Goal: Task Accomplishment & Management: Manage account settings

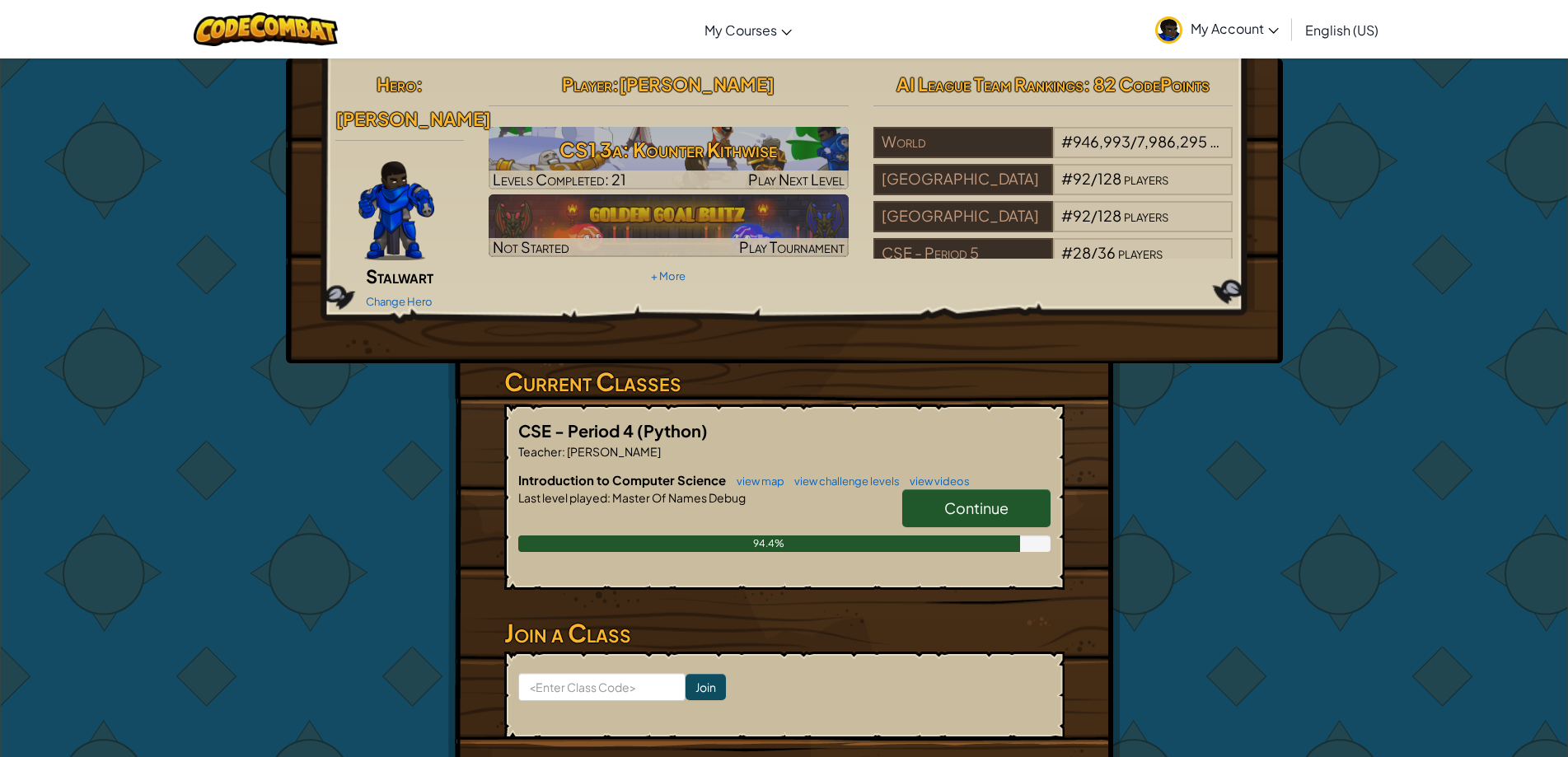
click at [1004, 498] on span "Continue" at bounding box center [976, 507] width 64 height 19
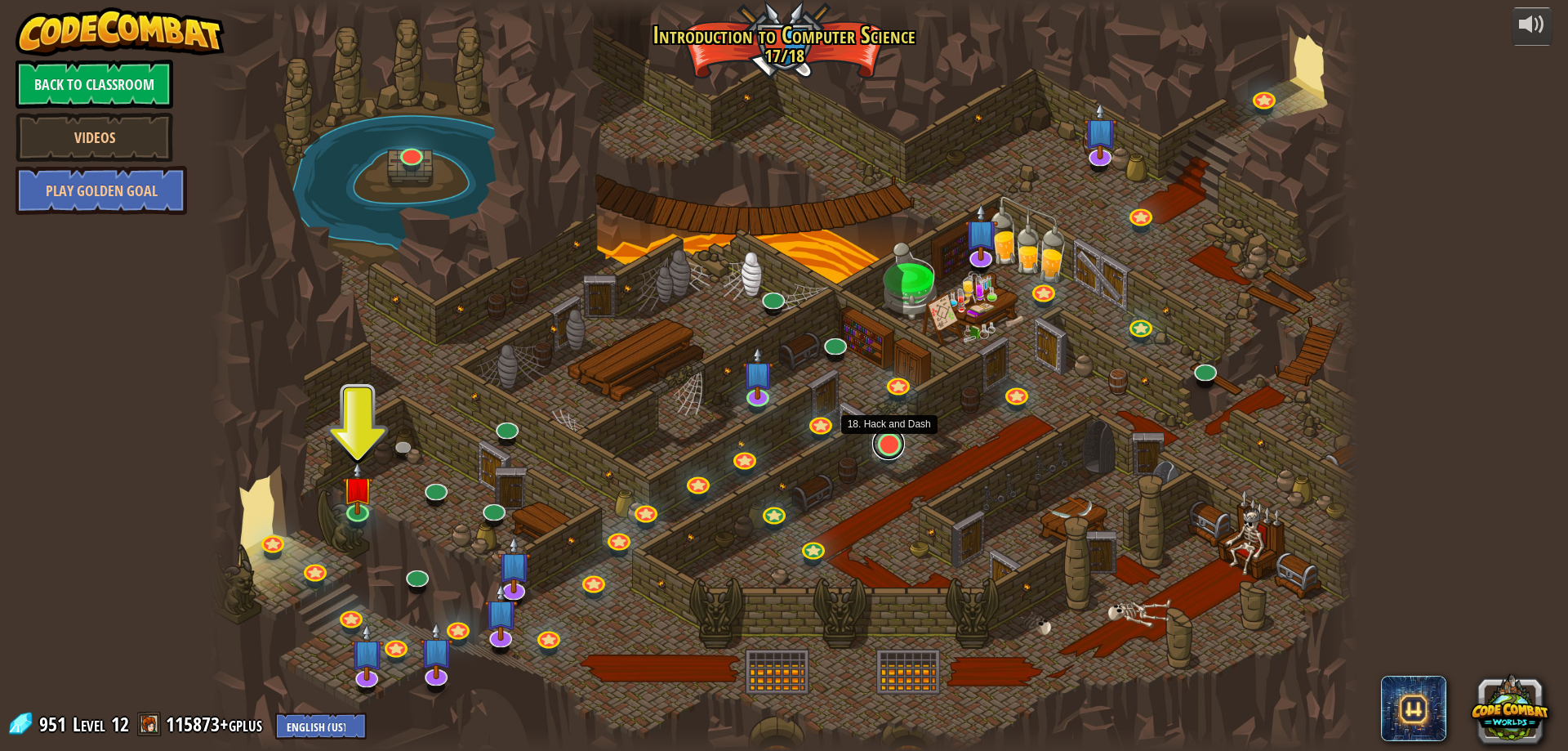
click at [887, 446] on link at bounding box center [888, 443] width 32 height 32
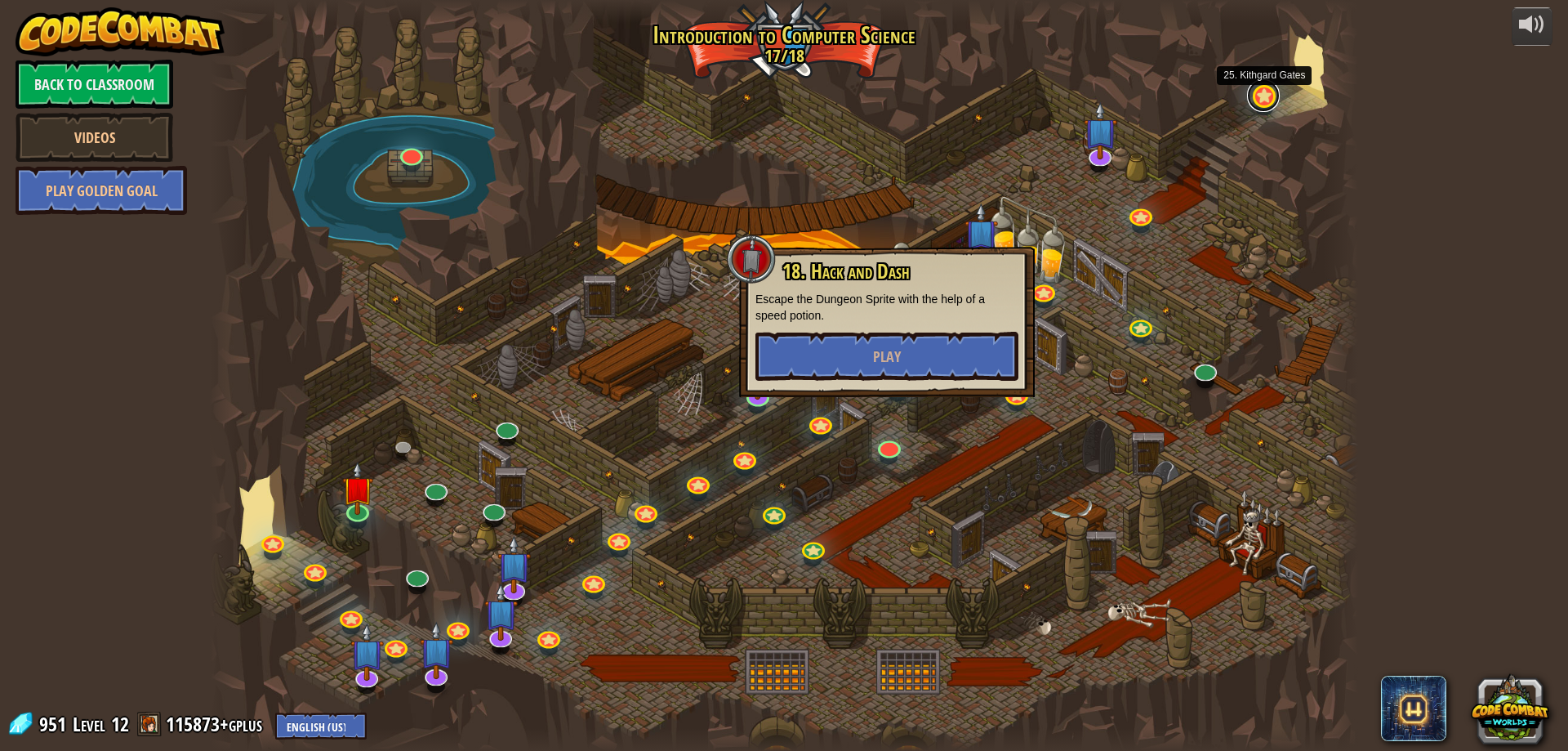
click at [1266, 99] on link at bounding box center [1263, 95] width 32 height 32
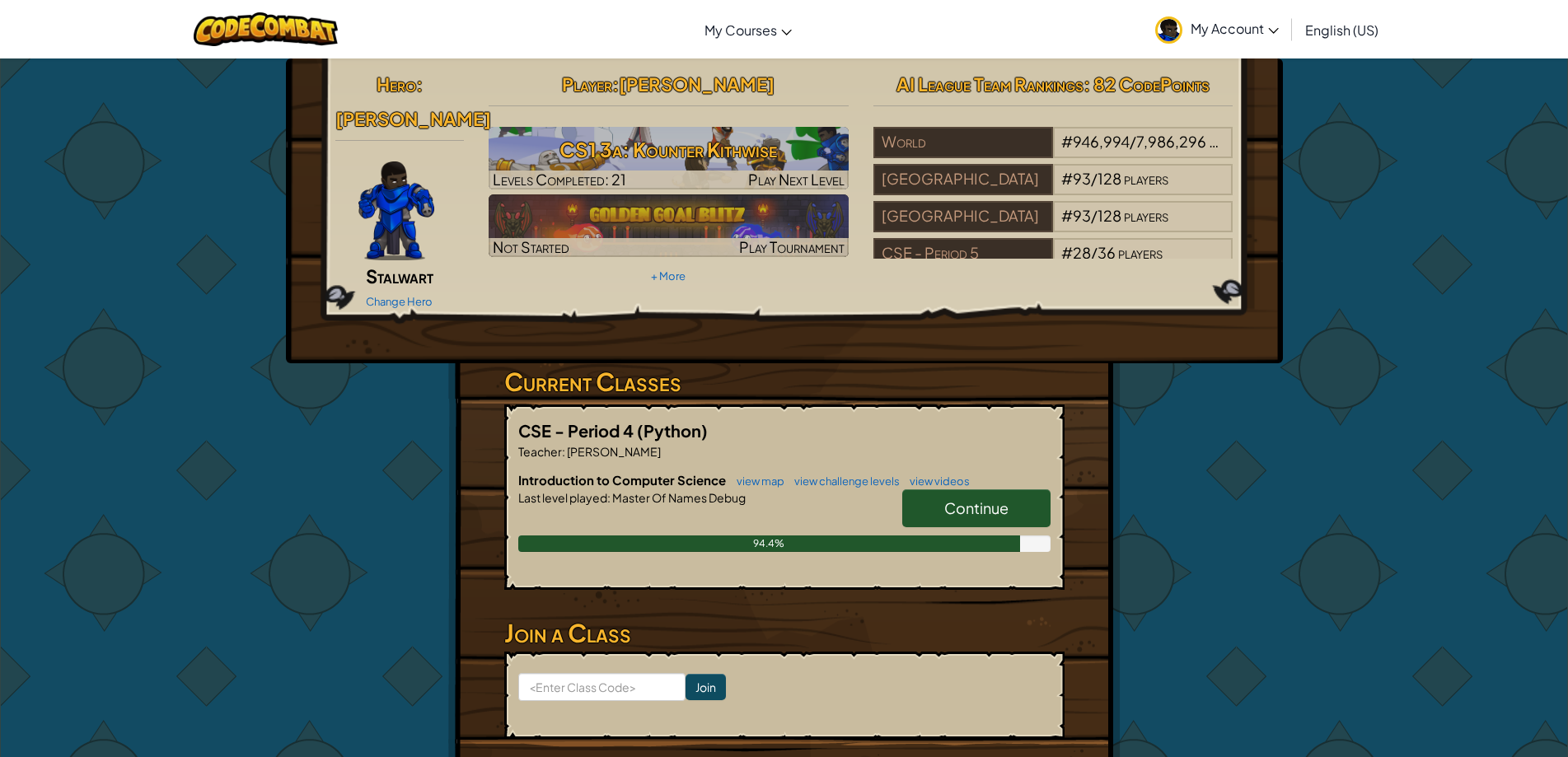
drag, startPoint x: 1258, startPoint y: 241, endPoint x: 798, endPoint y: 567, distance: 563.8
click at [807, 594] on hr at bounding box center [784, 602] width 560 height 17
click at [599, 490] on span "Last level played" at bounding box center [563, 497] width 89 height 15
drag, startPoint x: 624, startPoint y: 475, endPoint x: 736, endPoint y: 516, distance: 119.3
click at [717, 535] on div "94.4%" at bounding box center [770, 543] width 503 height 17
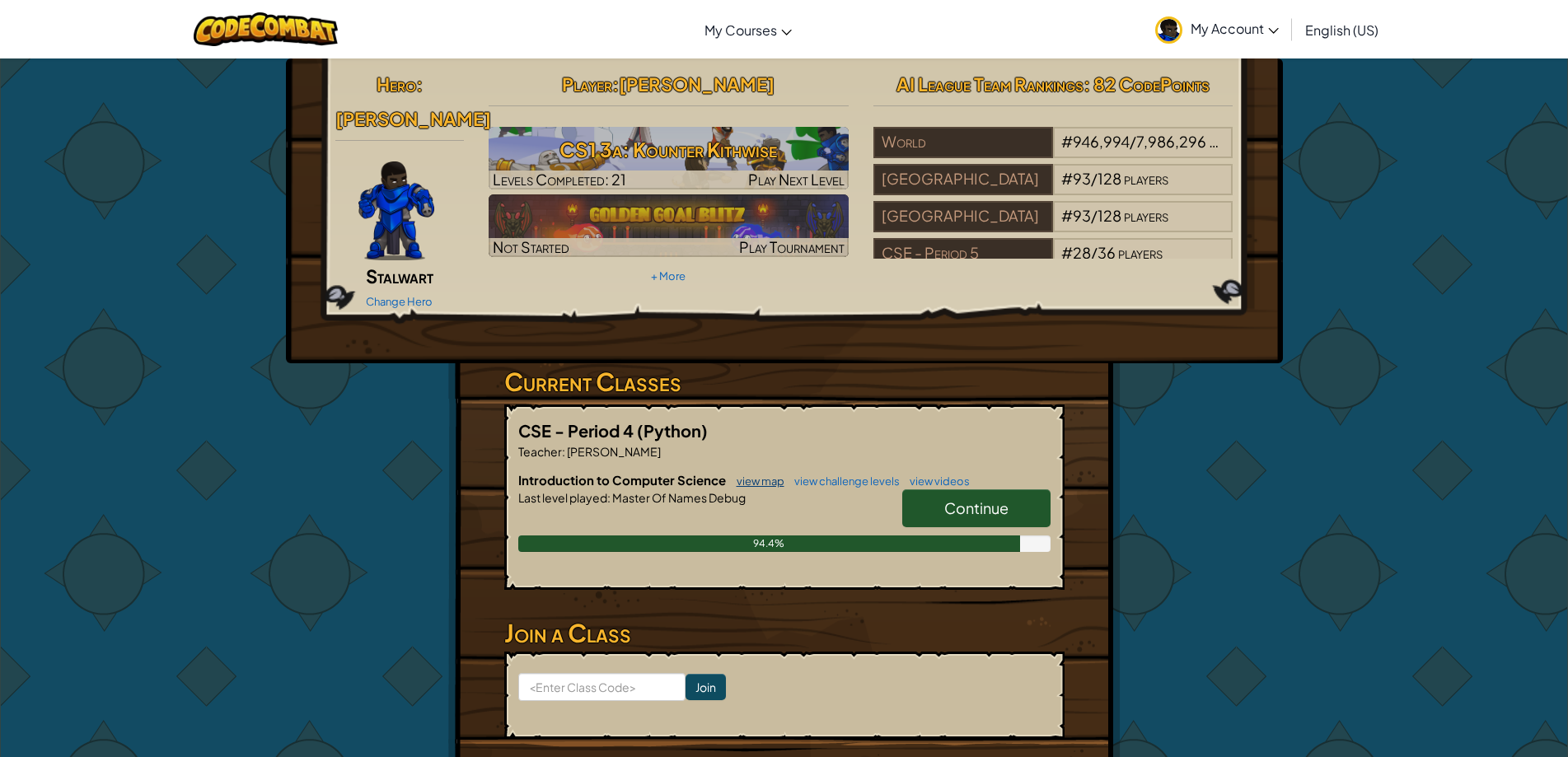
click at [762, 475] on link "view map" at bounding box center [756, 481] width 56 height 13
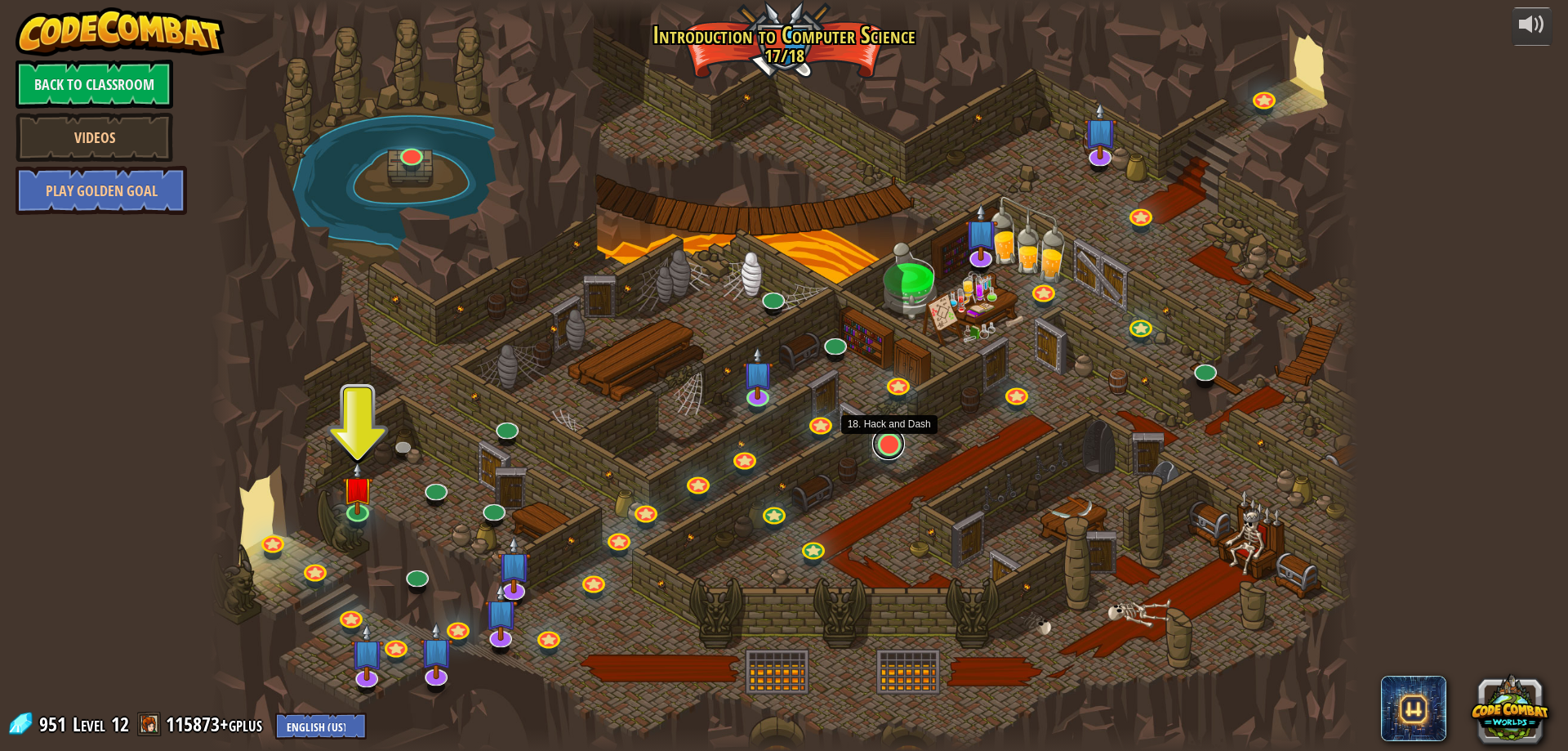
click at [880, 454] on link at bounding box center [888, 443] width 32 height 32
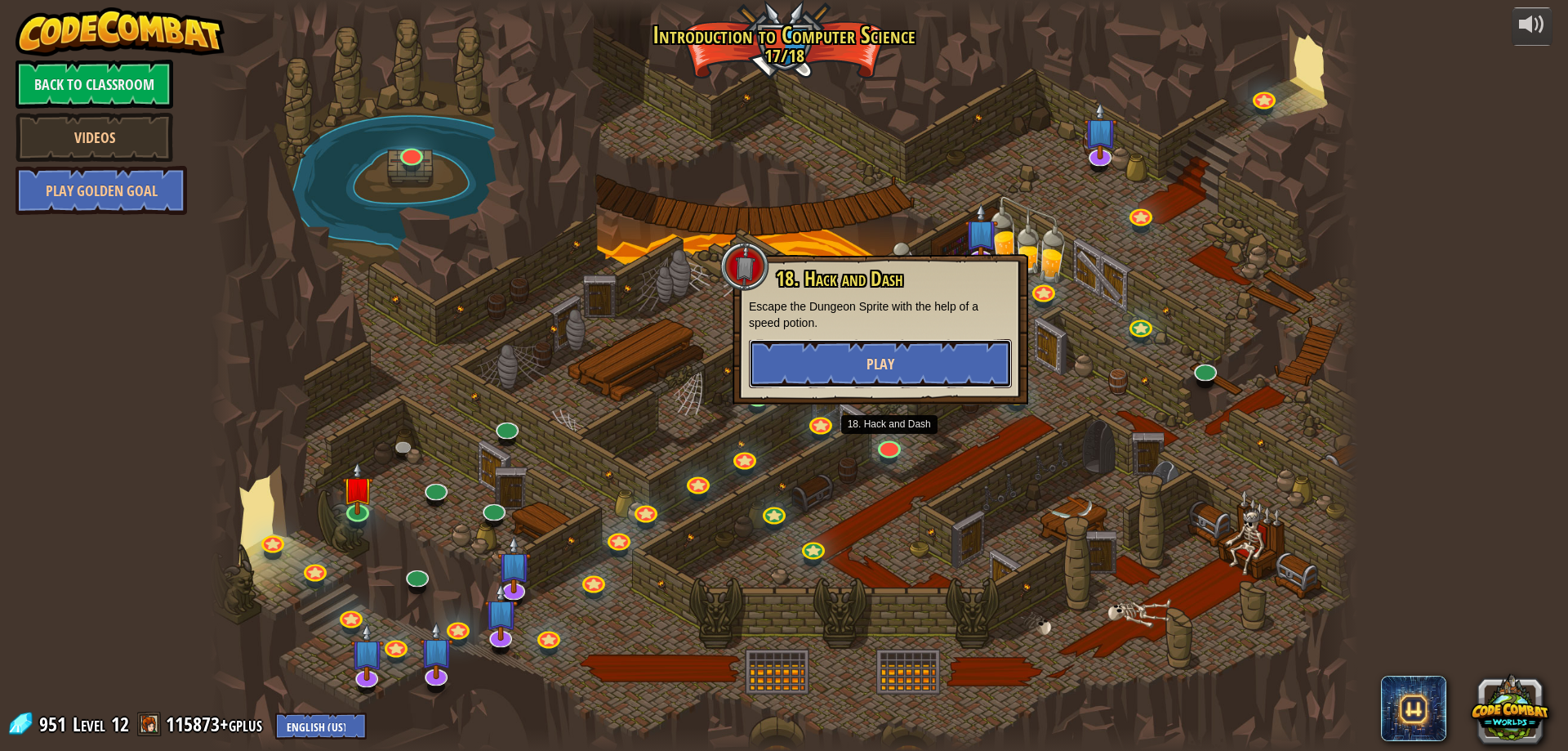
click at [901, 373] on button "Play" at bounding box center [880, 363] width 263 height 49
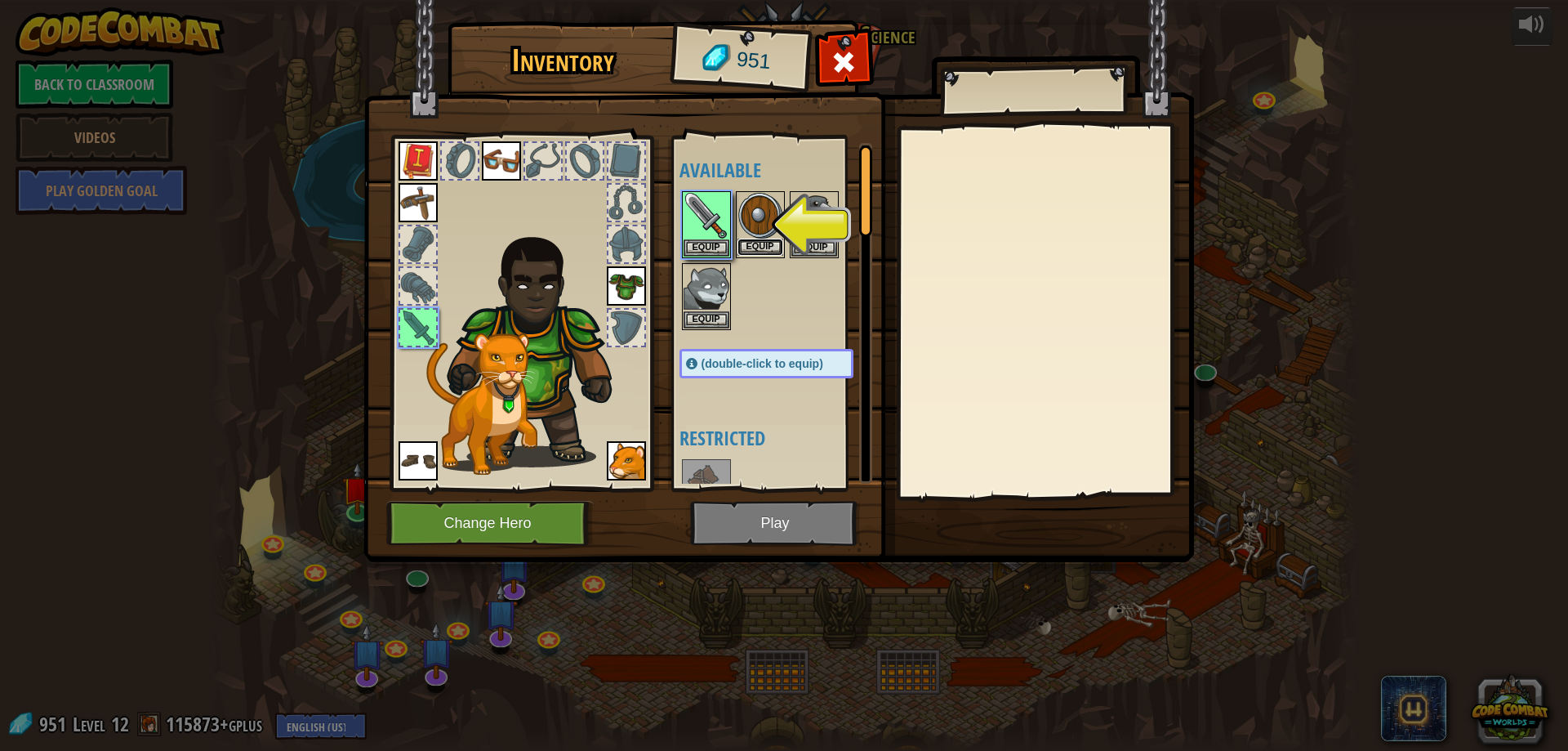
click at [750, 246] on button "Equip" at bounding box center [760, 247] width 46 height 17
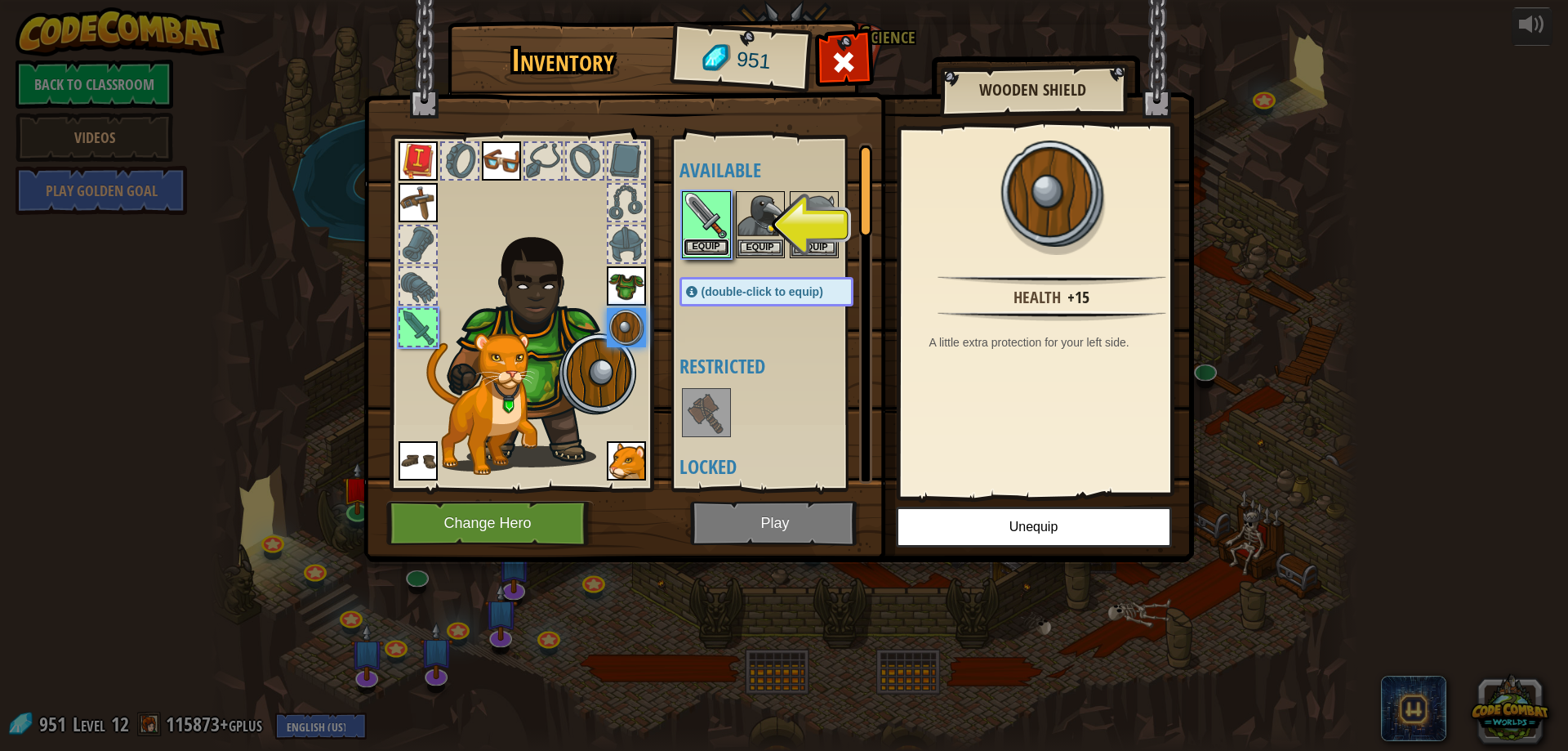
click at [715, 241] on button "Equip" at bounding box center [706, 247] width 46 height 17
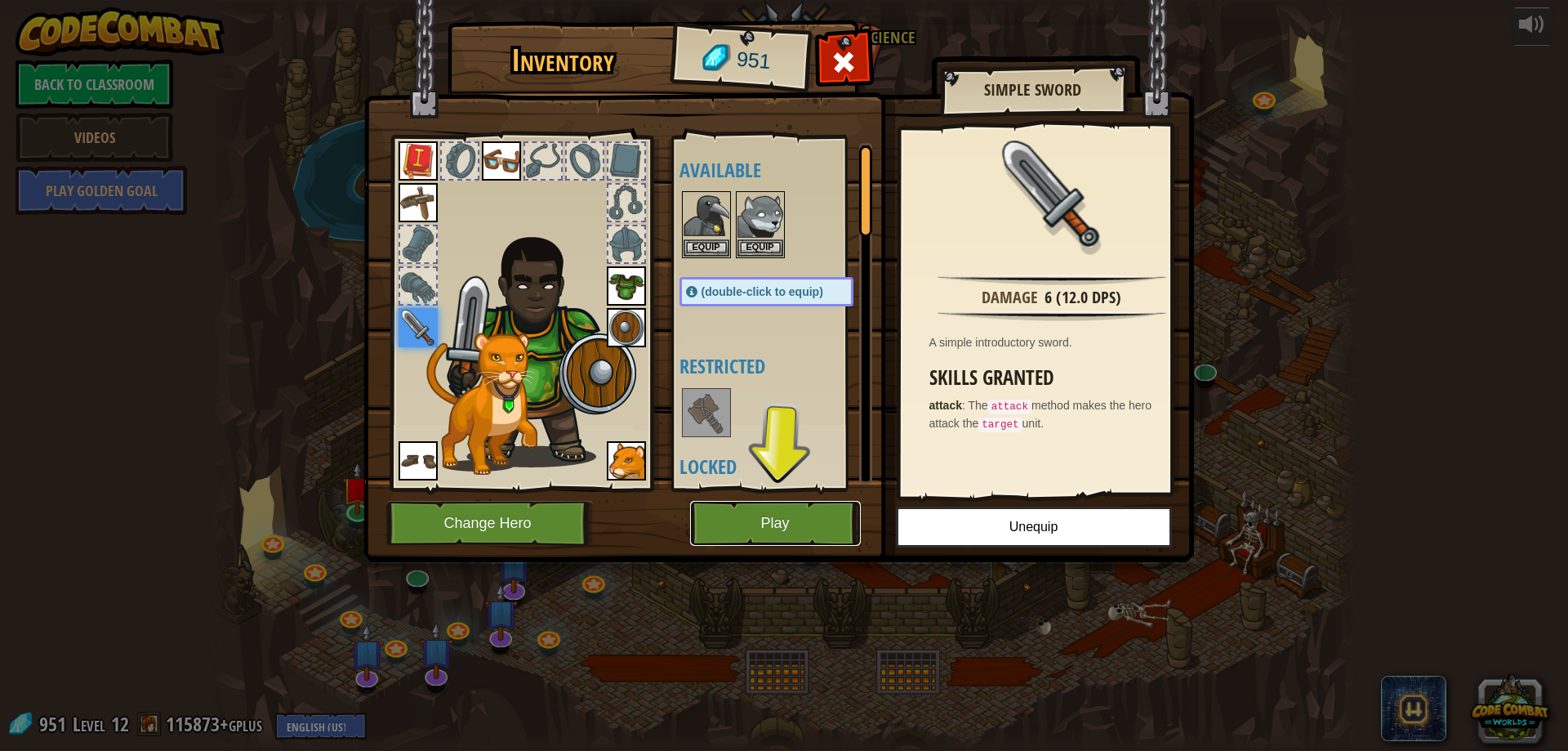
click at [832, 501] on button "Play" at bounding box center [776, 523] width 171 height 45
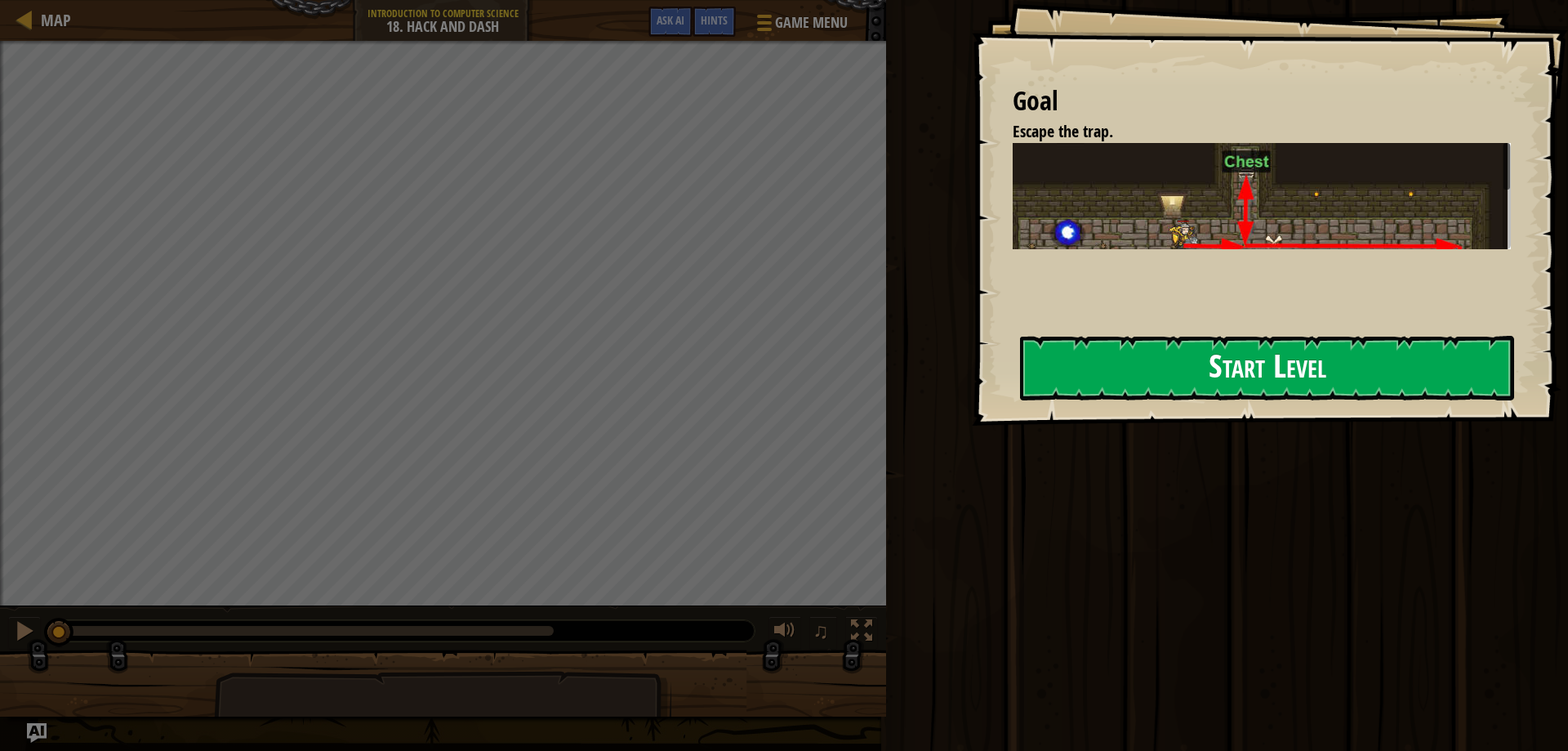
click at [1129, 363] on button "Start Level" at bounding box center [1267, 368] width 494 height 65
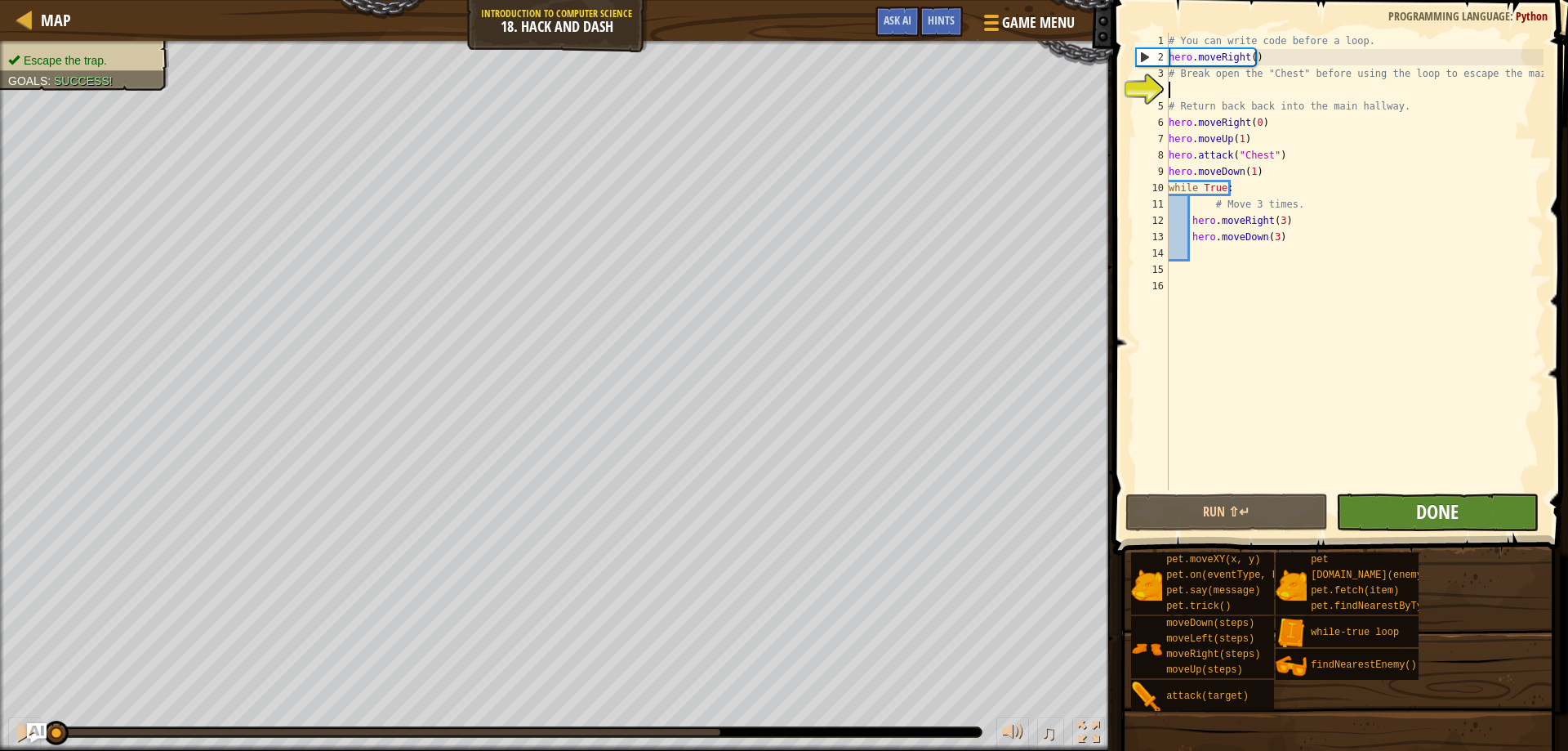
click at [1420, 356] on div "# You can write code before a loop. hero . moveRight ( ) # Break open the "Ches…" at bounding box center [1354, 277] width 378 height 490
drag, startPoint x: 1517, startPoint y: 525, endPoint x: 1511, endPoint y: 518, distance: 9.2
click at [1511, 518] on button "Done" at bounding box center [1438, 512] width 203 height 37
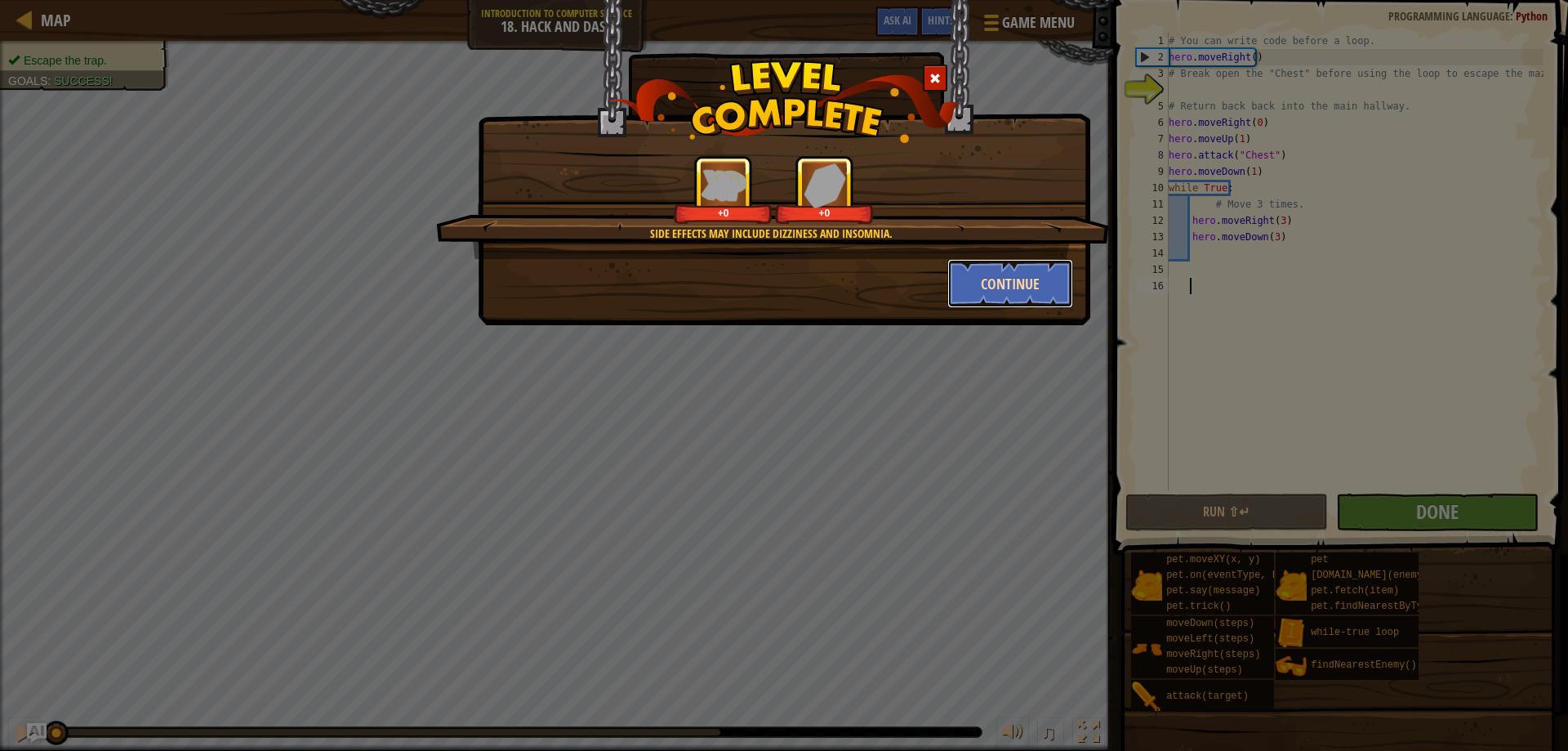
click at [1010, 289] on button "Continue" at bounding box center [1011, 283] width 126 height 49
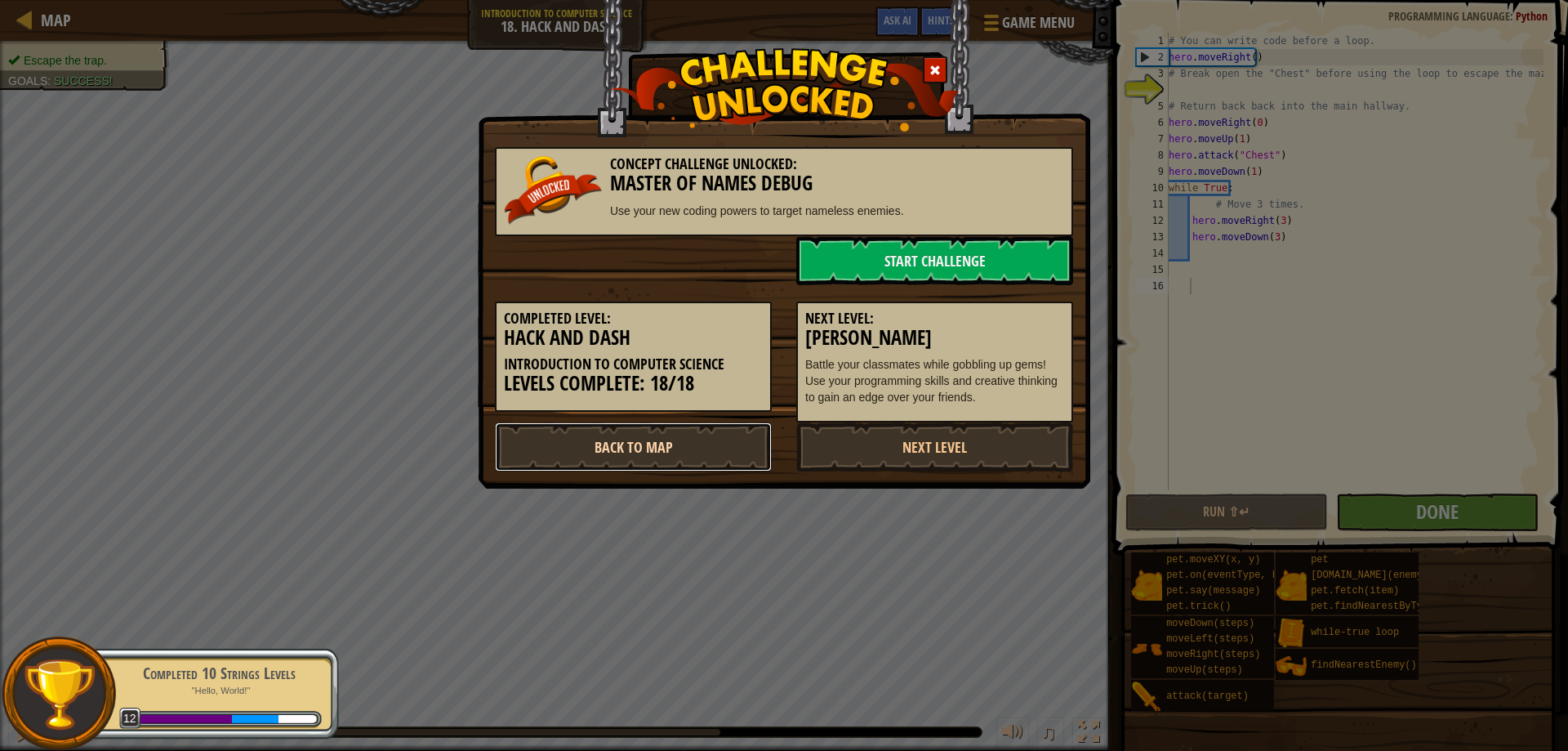
click at [722, 441] on link "Back to Map" at bounding box center [633, 446] width 277 height 49
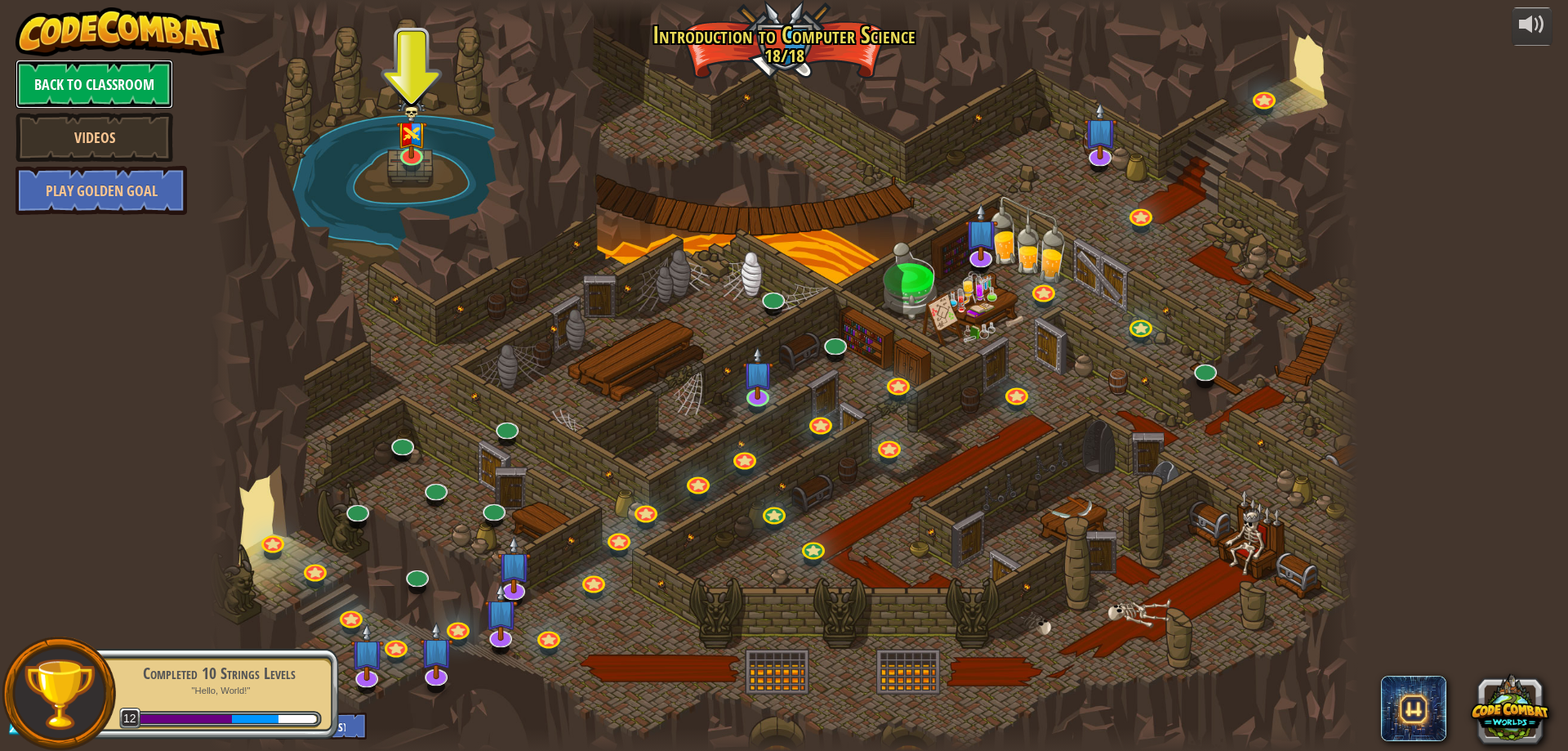
click at [144, 76] on link "Back to Classroom" at bounding box center [95, 84] width 158 height 49
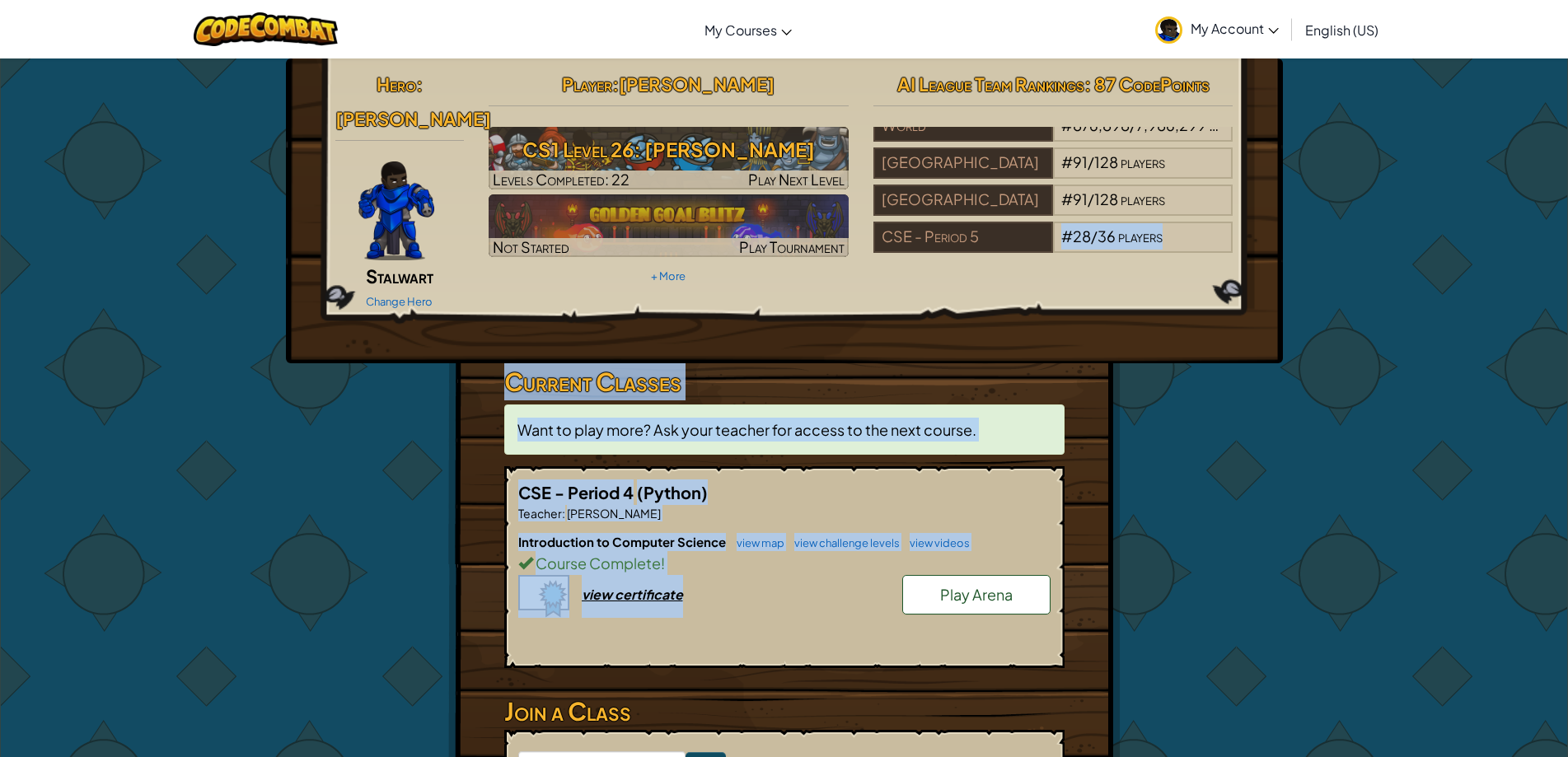
drag, startPoint x: 977, startPoint y: 466, endPoint x: 1040, endPoint y: 626, distance: 172.0
click at [1039, 622] on div "Hero : [PERSON_NAME] Change Hero Player : [PERSON_NAME] CS1 Level 26: [PERSON_N…" at bounding box center [784, 483] width 673 height 849
click at [864, 639] on div "CSE - Period 4 (Python) Teacher : [PERSON_NAME] Introduction to Computer Scienc…" at bounding box center [784, 567] width 560 height 202
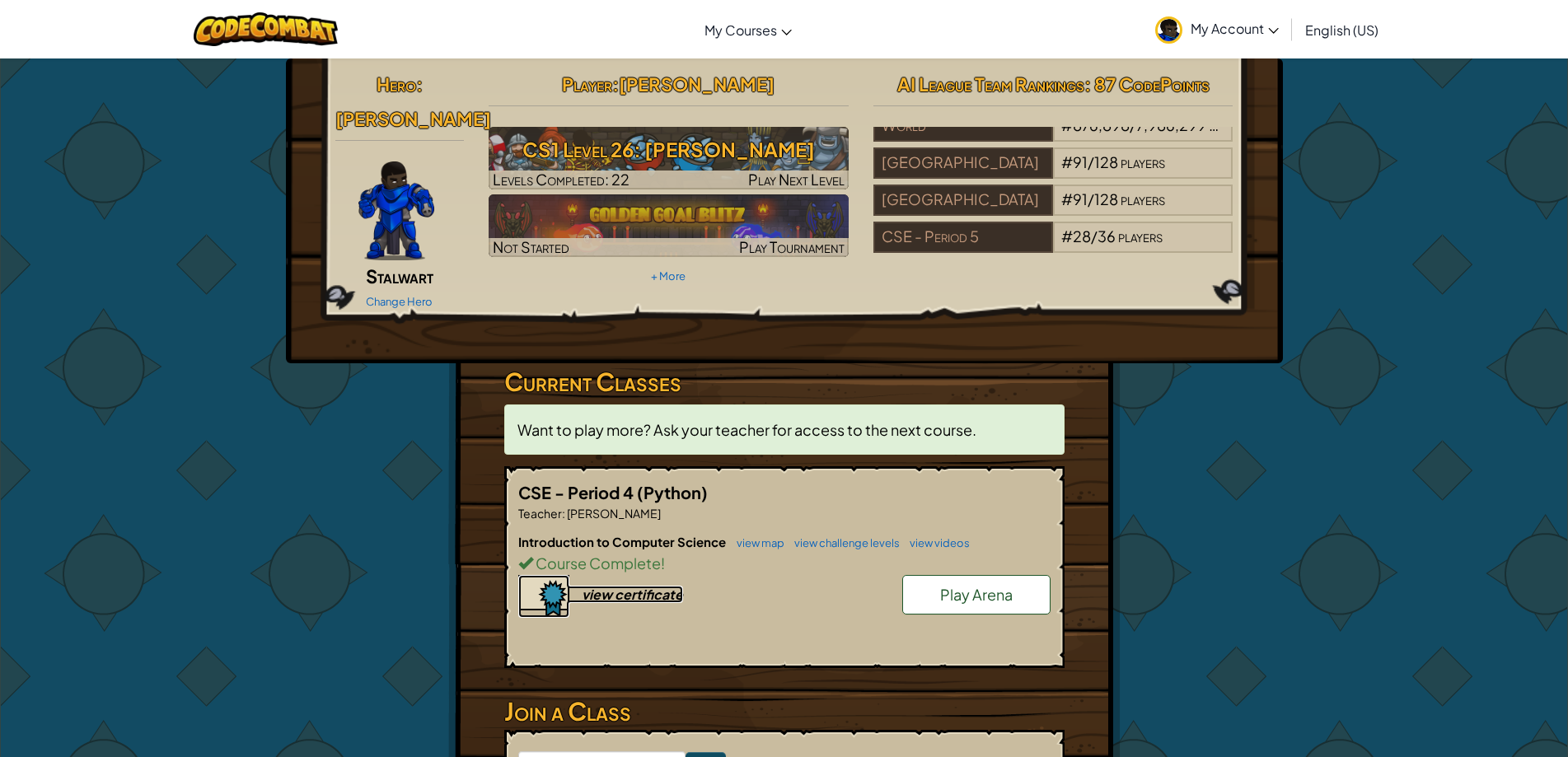
click at [664, 585] on div "view certificate" at bounding box center [632, 594] width 101 height 18
drag, startPoint x: 624, startPoint y: 452, endPoint x: 623, endPoint y: 466, distance: 14.0
click at [623, 466] on div "CSE - Period 4 (Python) Teacher : [PERSON_NAME] Introduction to Computer Scienc…" at bounding box center [784, 567] width 560 height 202
click at [623, 481] on span "CSE - Period 4" at bounding box center [578, 492] width 119 height 21
drag, startPoint x: 623, startPoint y: 469, endPoint x: 632, endPoint y: 436, distance: 34.2
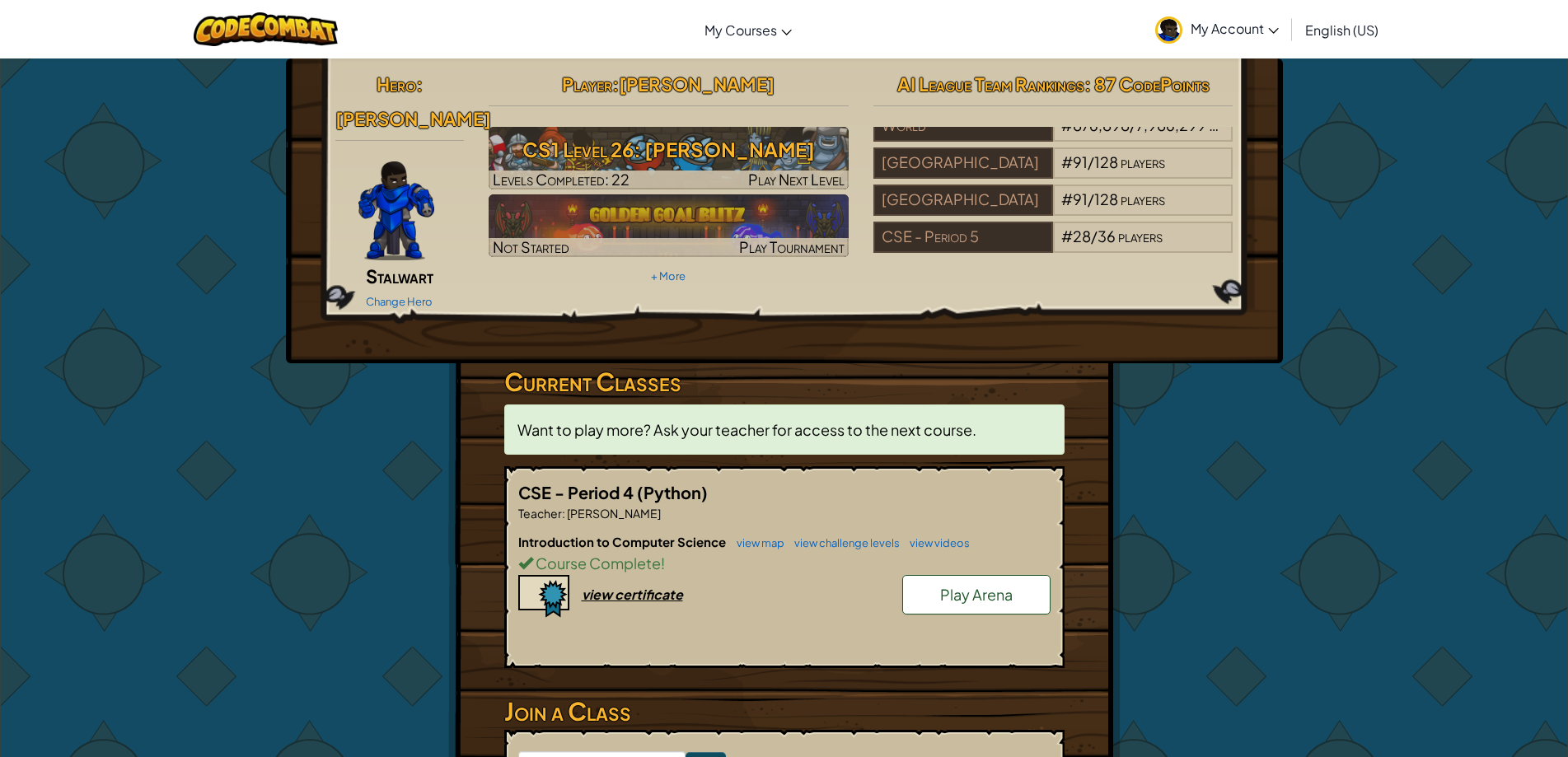
click at [632, 466] on div "CSE - Period 4 (Python) Teacher : [PERSON_NAME] Introduction to Computer Scienc…" at bounding box center [784, 567] width 560 height 202
click at [1242, 4] on link "My Account" at bounding box center [1216, 29] width 140 height 52
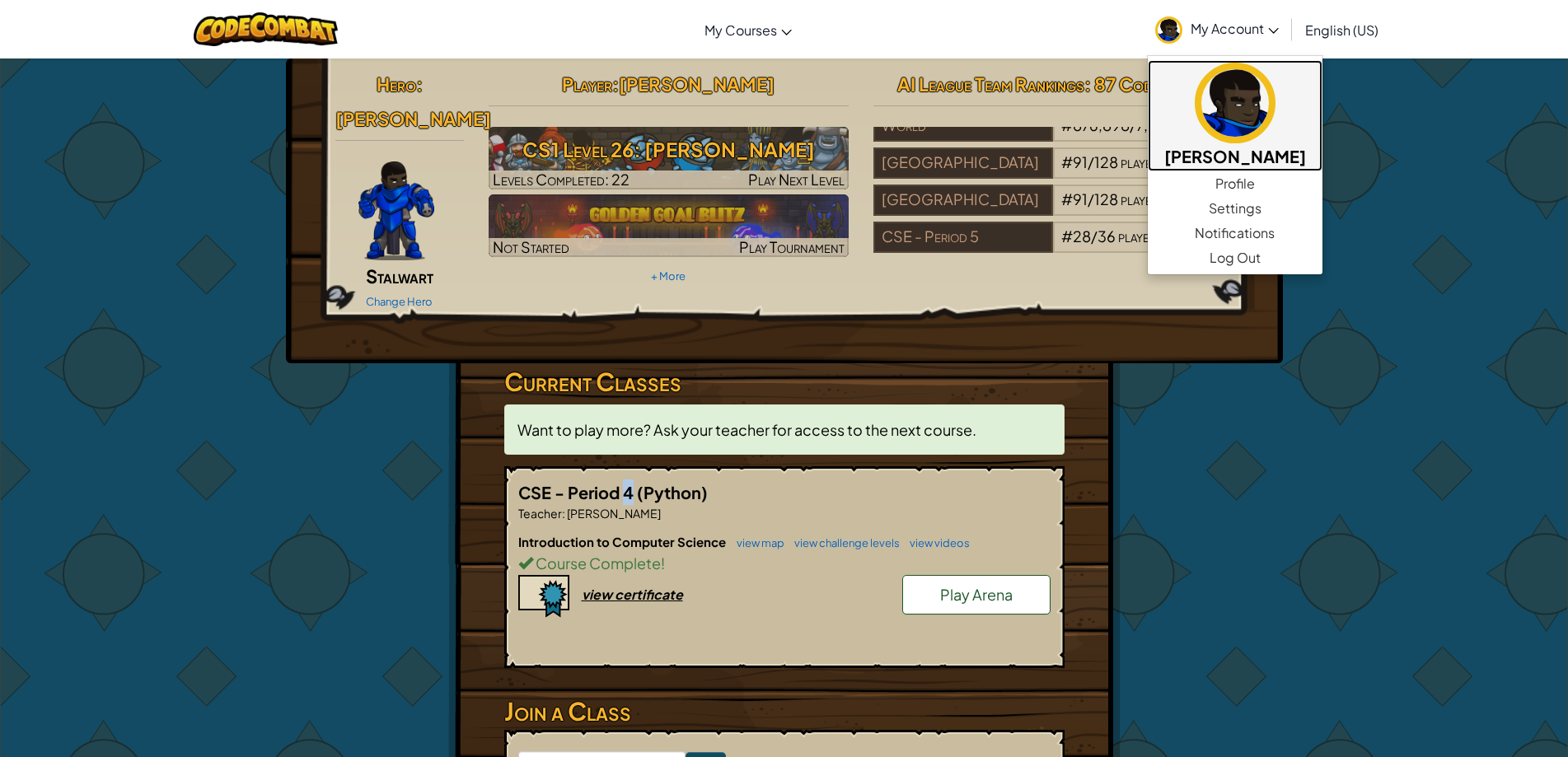
click at [1267, 110] on img at bounding box center [1235, 103] width 80 height 80
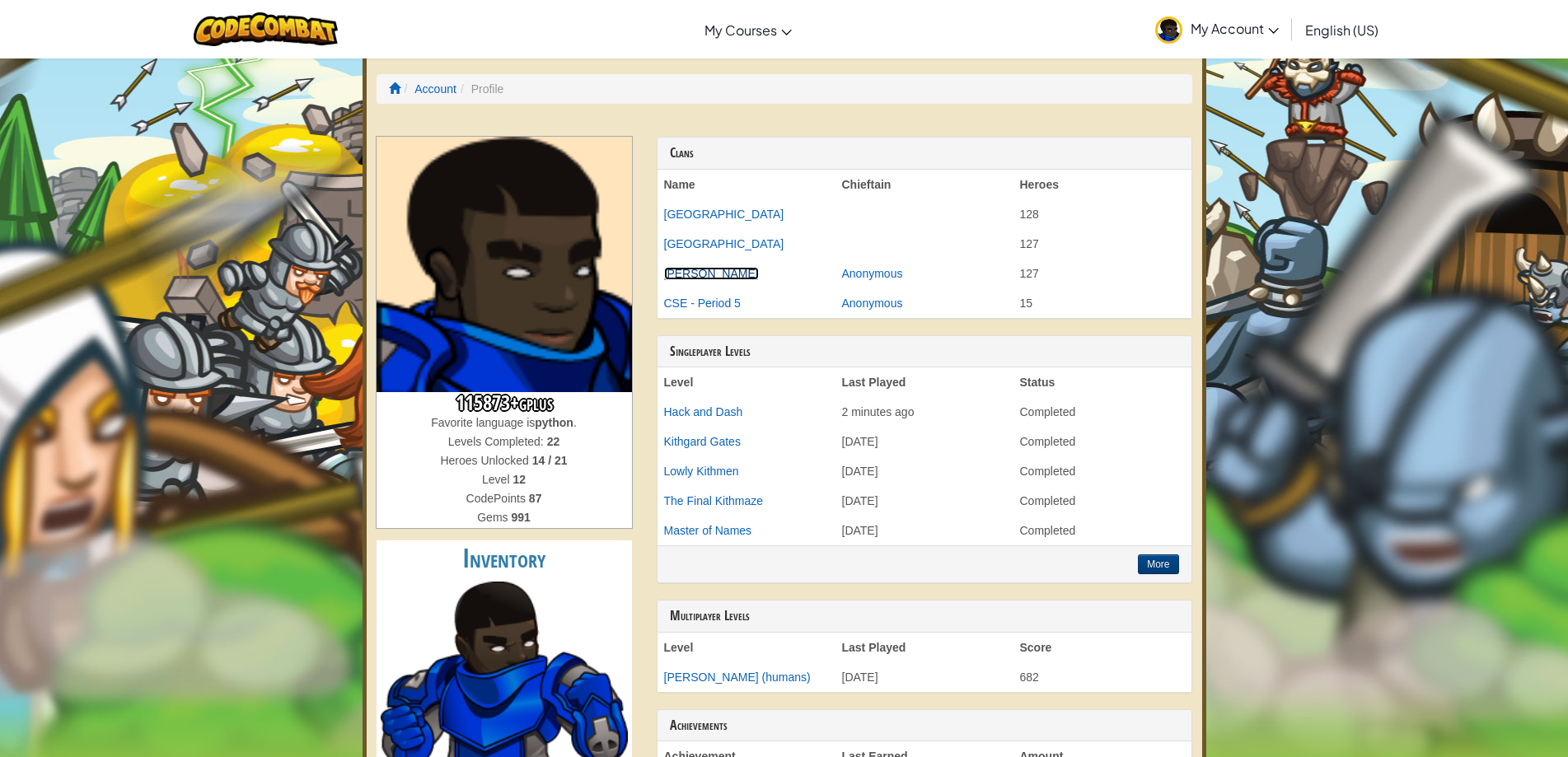
click at [714, 272] on link "[PERSON_NAME]" at bounding box center [711, 274] width 95 height 13
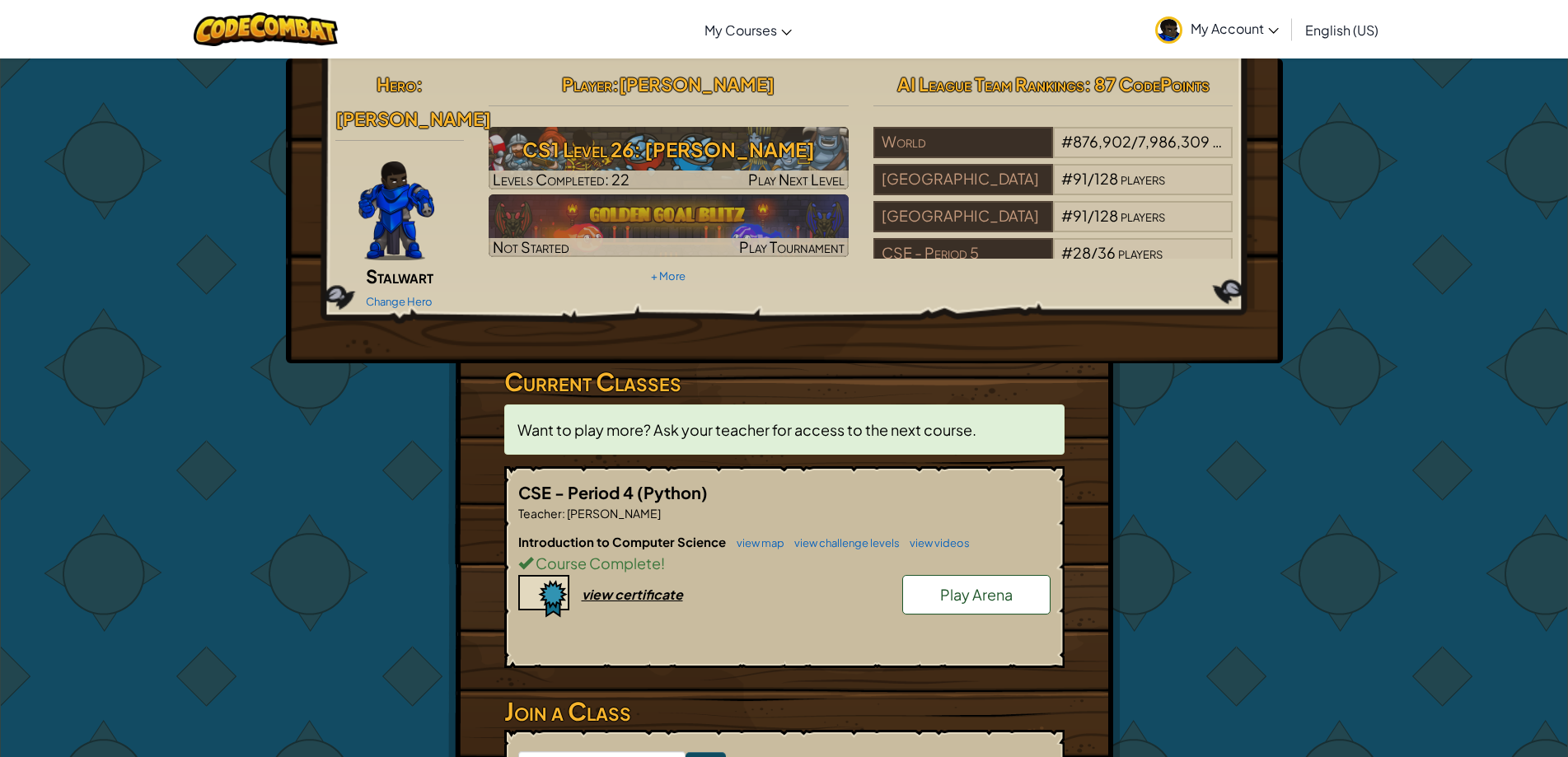
click at [391, 95] on h2 "Hero : [PERSON_NAME]" at bounding box center [400, 101] width 129 height 70
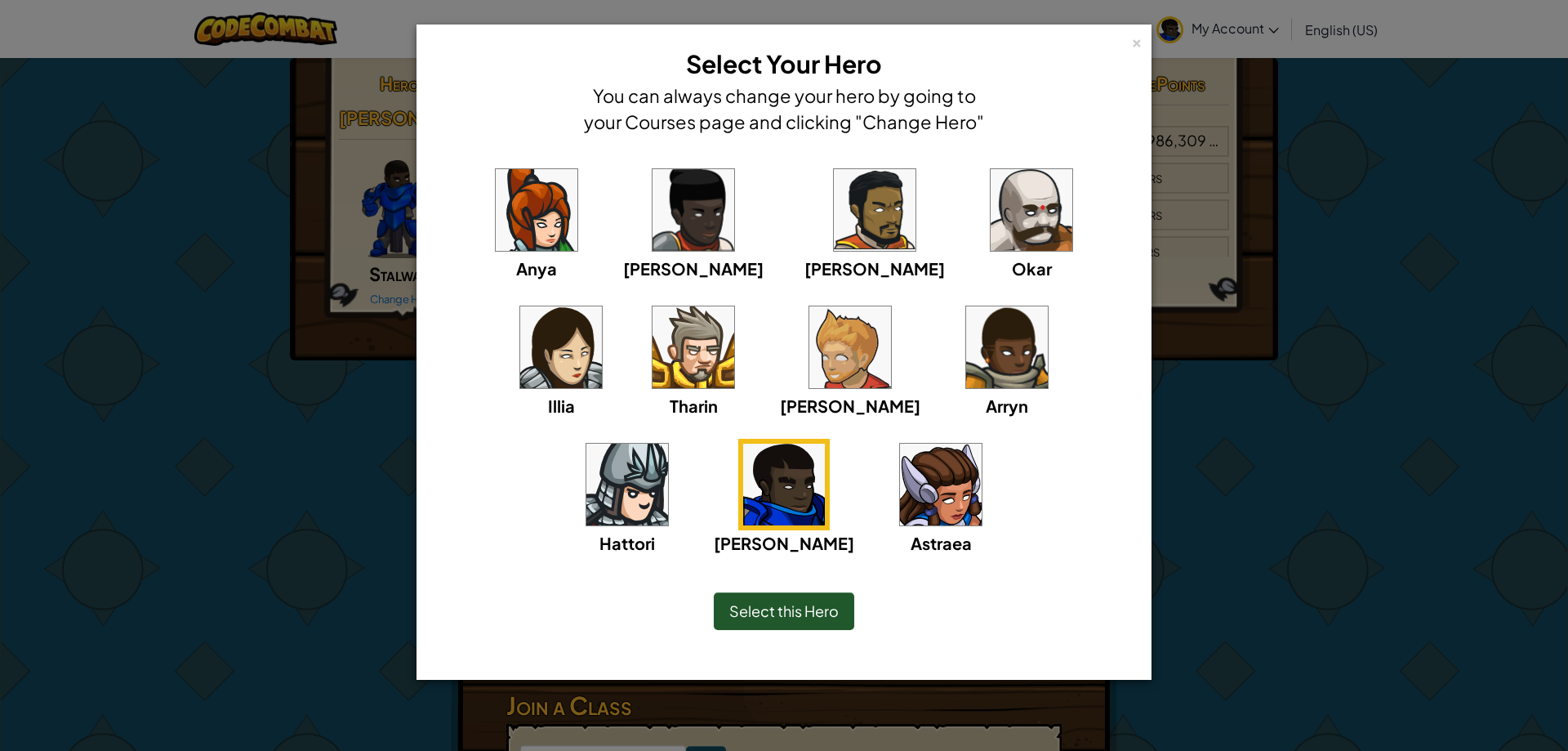
click at [739, 610] on span "Select this Hero" at bounding box center [784, 611] width 110 height 19
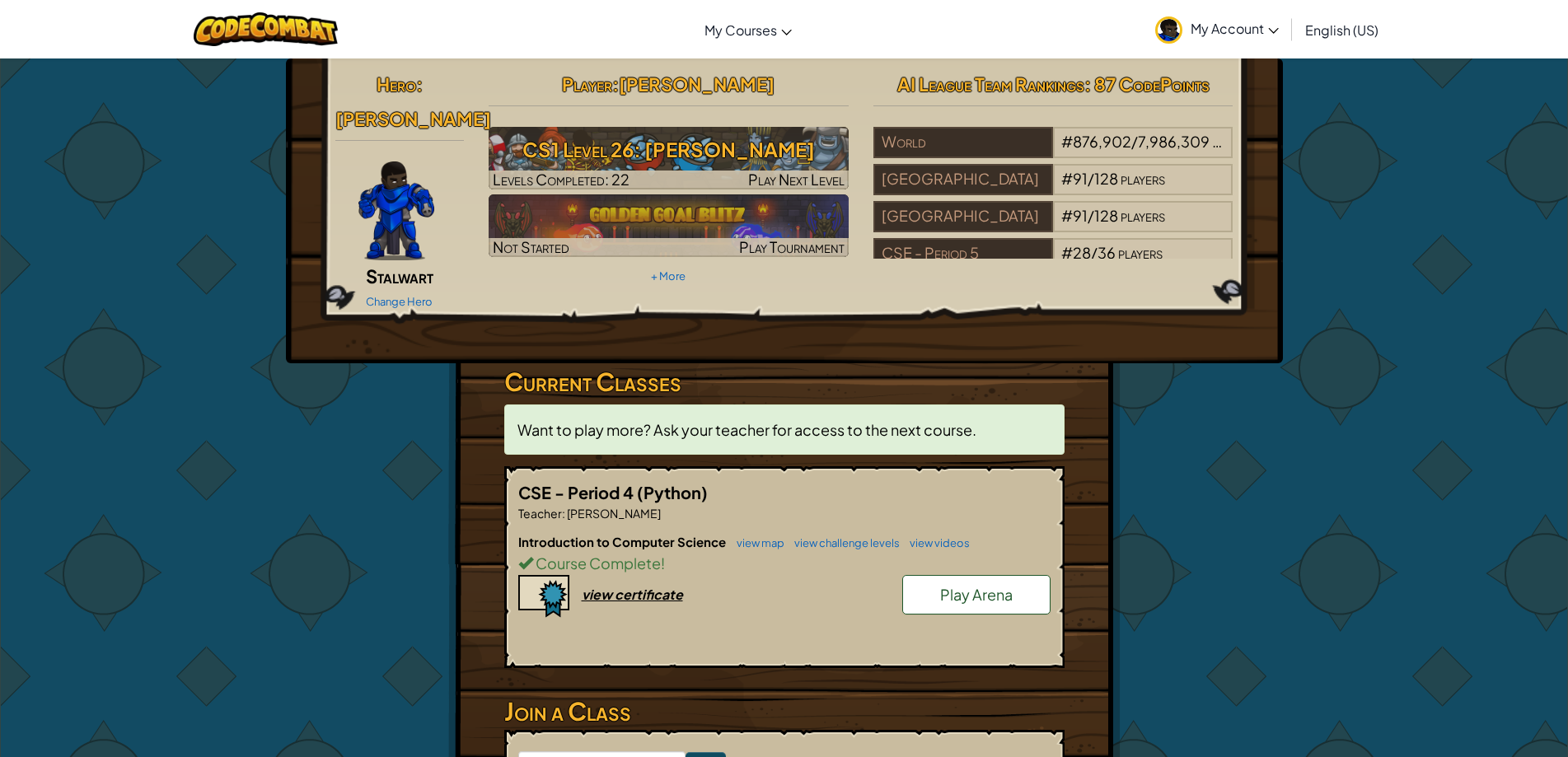
click at [371, 287] on div "Change Hero" at bounding box center [400, 300] width 129 height 26
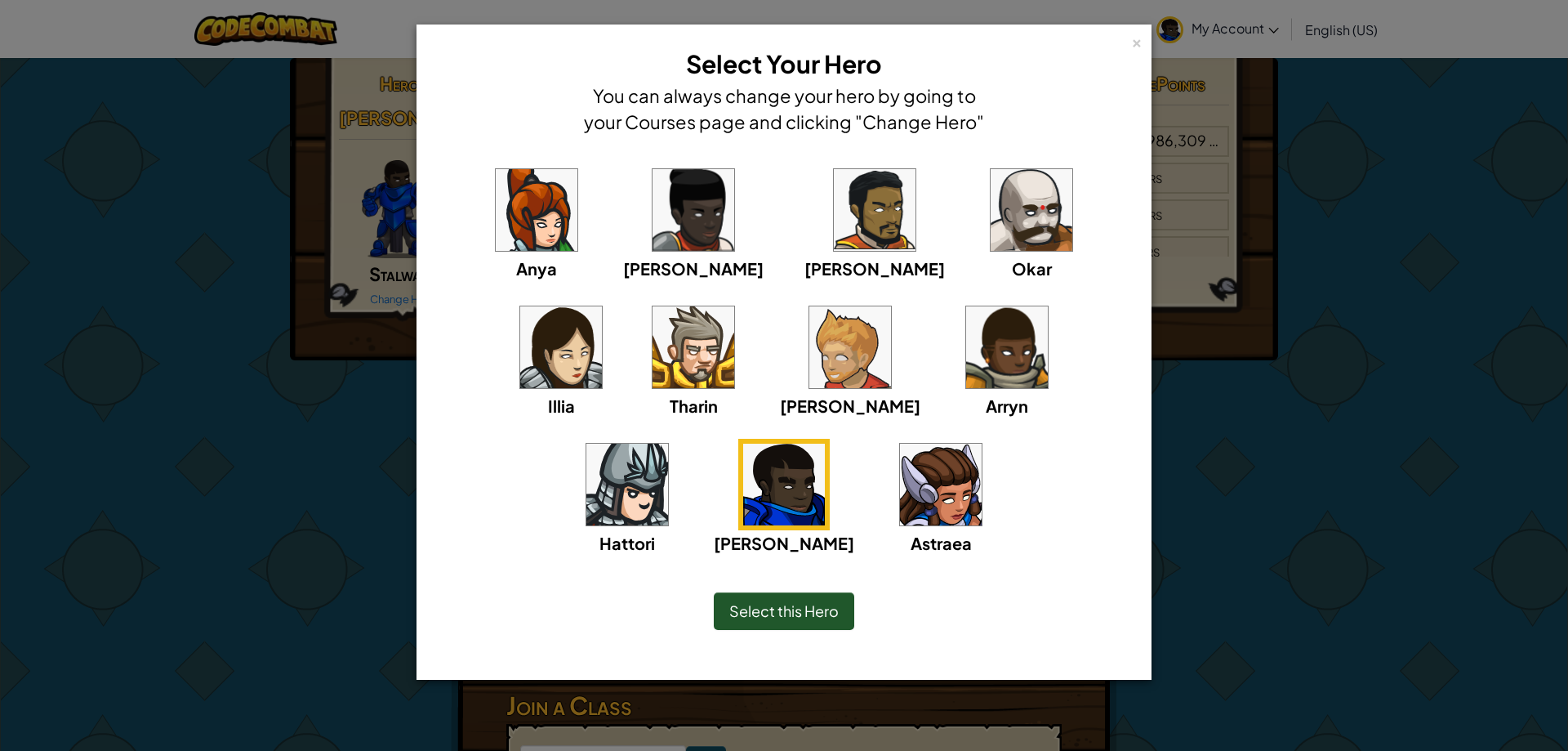
click at [336, 358] on div "× Select Your Hero You can always change your hero by going to your Courses pag…" at bounding box center [784, 376] width 1568 height 751
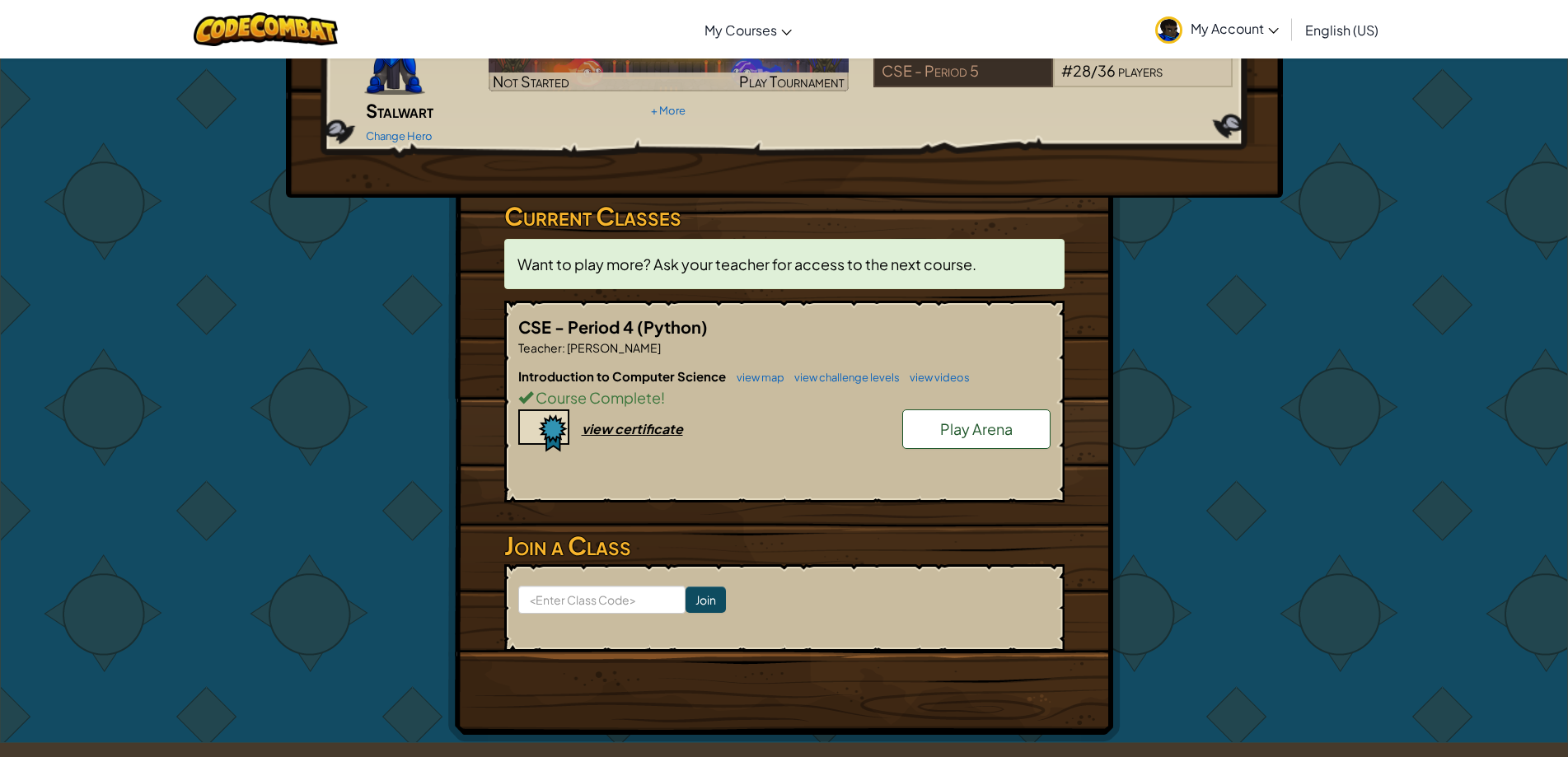
scroll to position [165, 0]
click at [309, 44] on img at bounding box center [266, 29] width 144 height 33
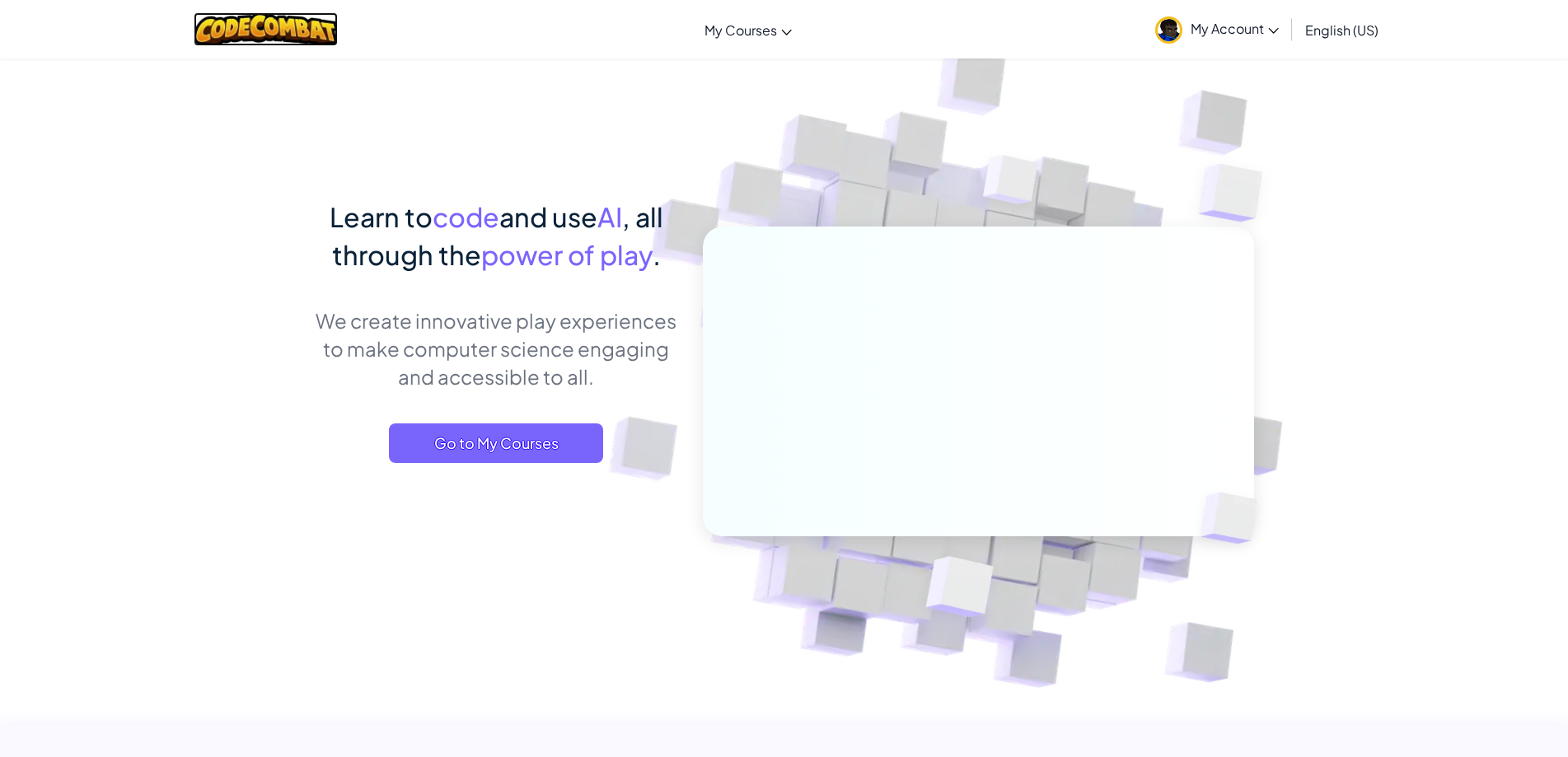
click at [240, 34] on img at bounding box center [266, 29] width 144 height 33
click at [434, 396] on div "Learn to code and use AI , all through the power of play . We create innovative…" at bounding box center [497, 347] width 364 height 298
click at [542, 456] on span "Go to My Courses" at bounding box center [496, 443] width 214 height 39
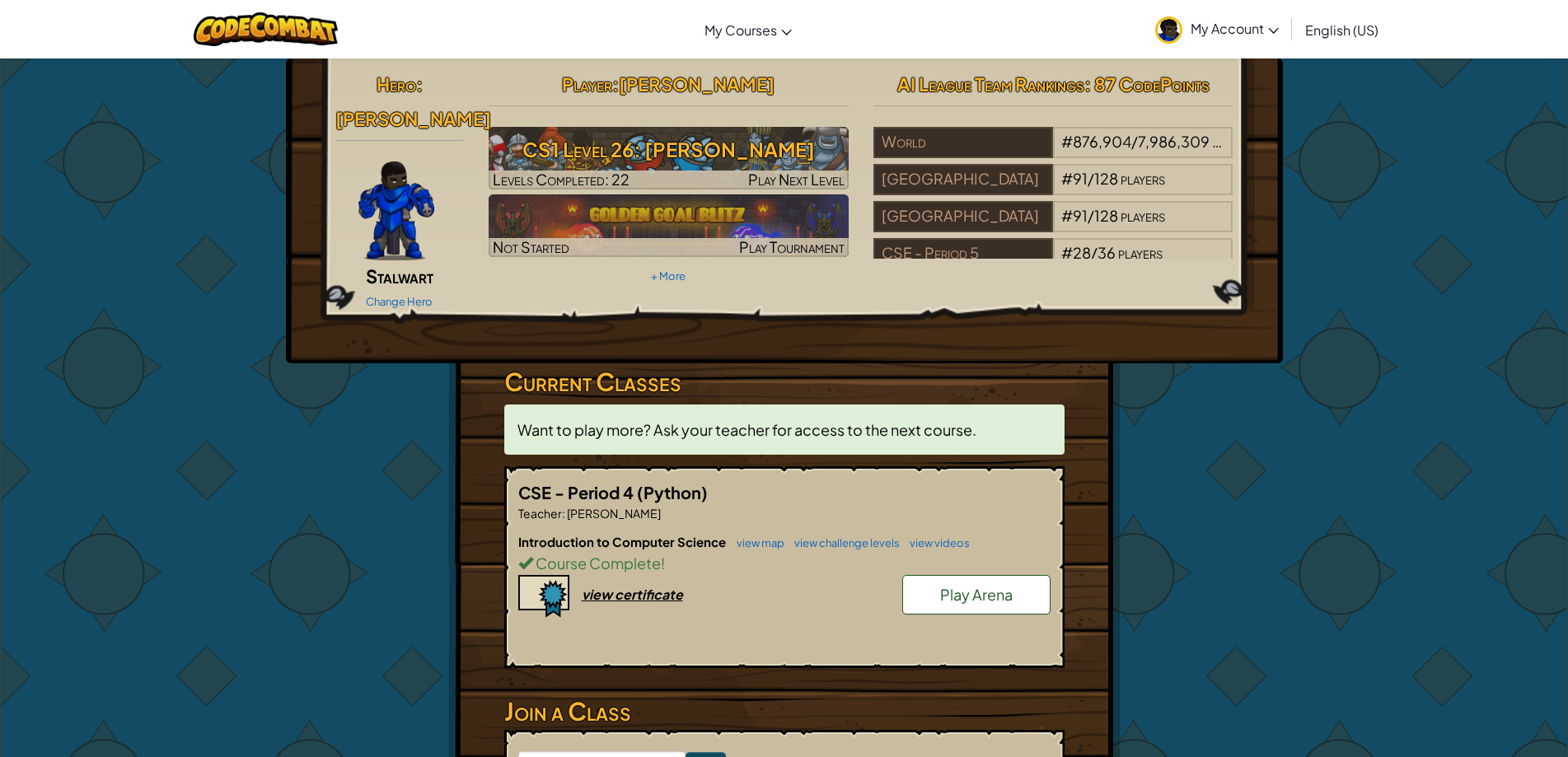
click at [965, 584] on span "Play Arena" at bounding box center [976, 594] width 73 height 19
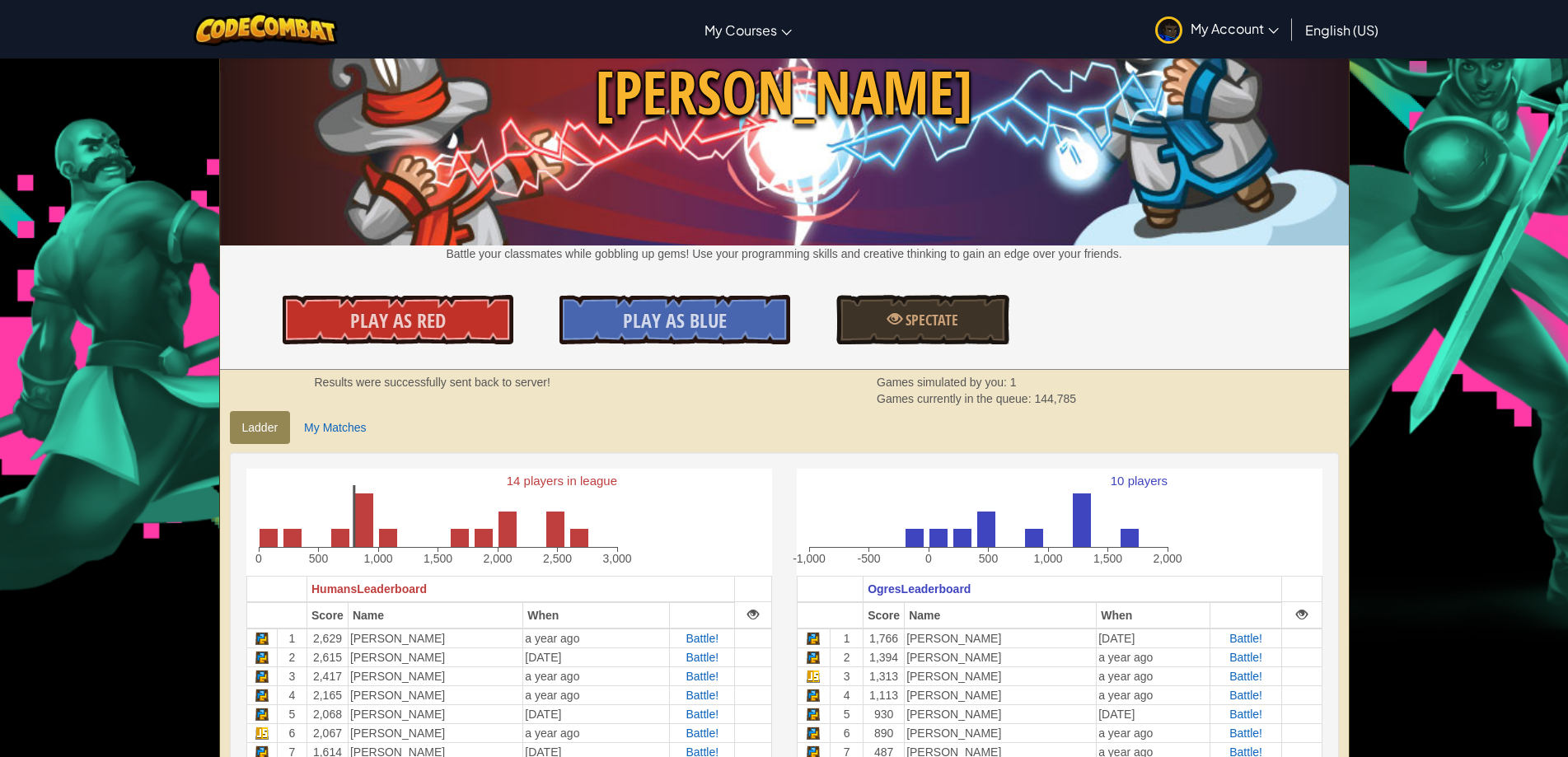
scroll to position [412, 0]
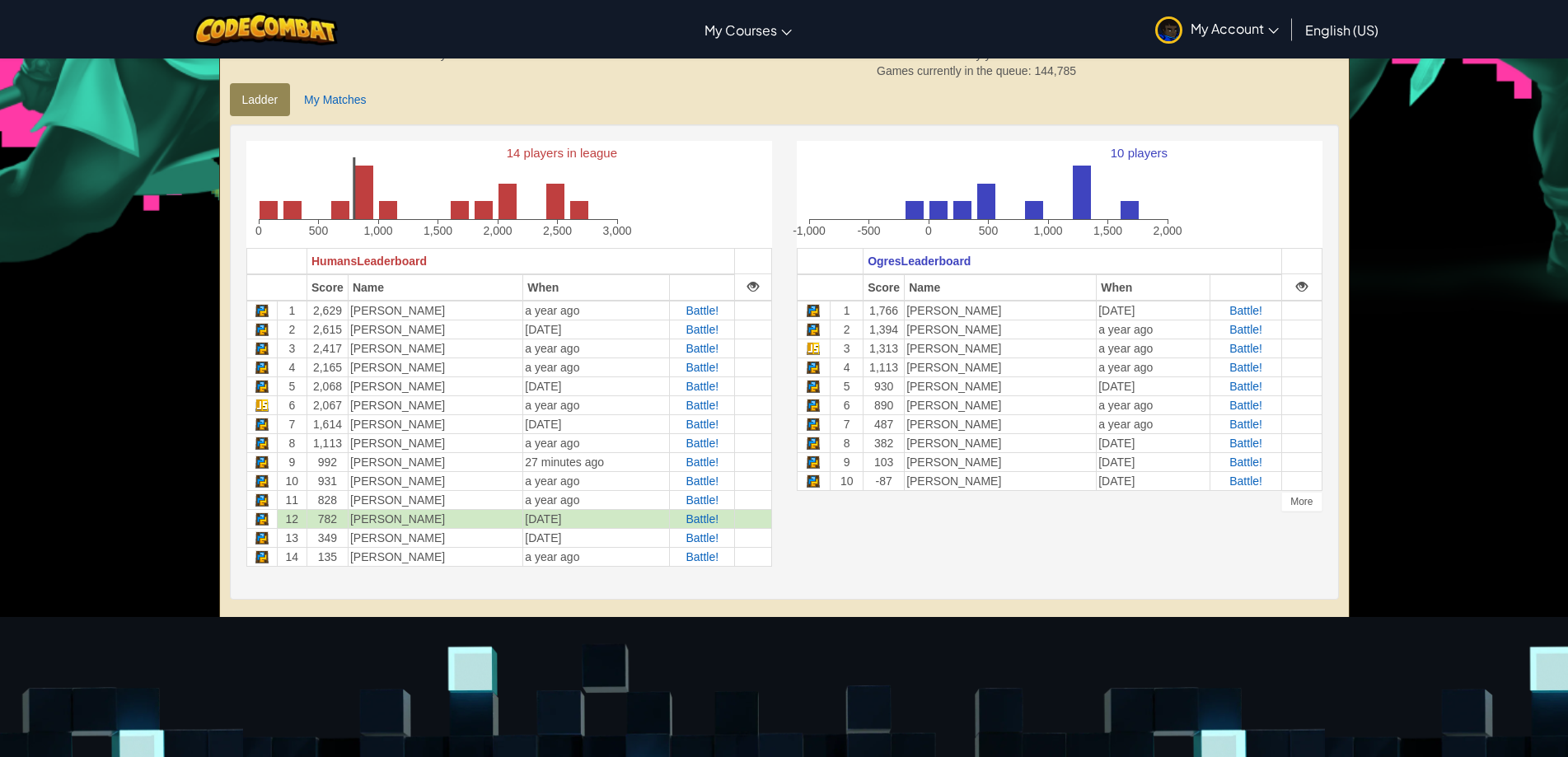
drag, startPoint x: 543, startPoint y: 522, endPoint x: 461, endPoint y: 509, distance: 83.0
click at [461, 509] on td "[PERSON_NAME]" at bounding box center [435, 518] width 175 height 19
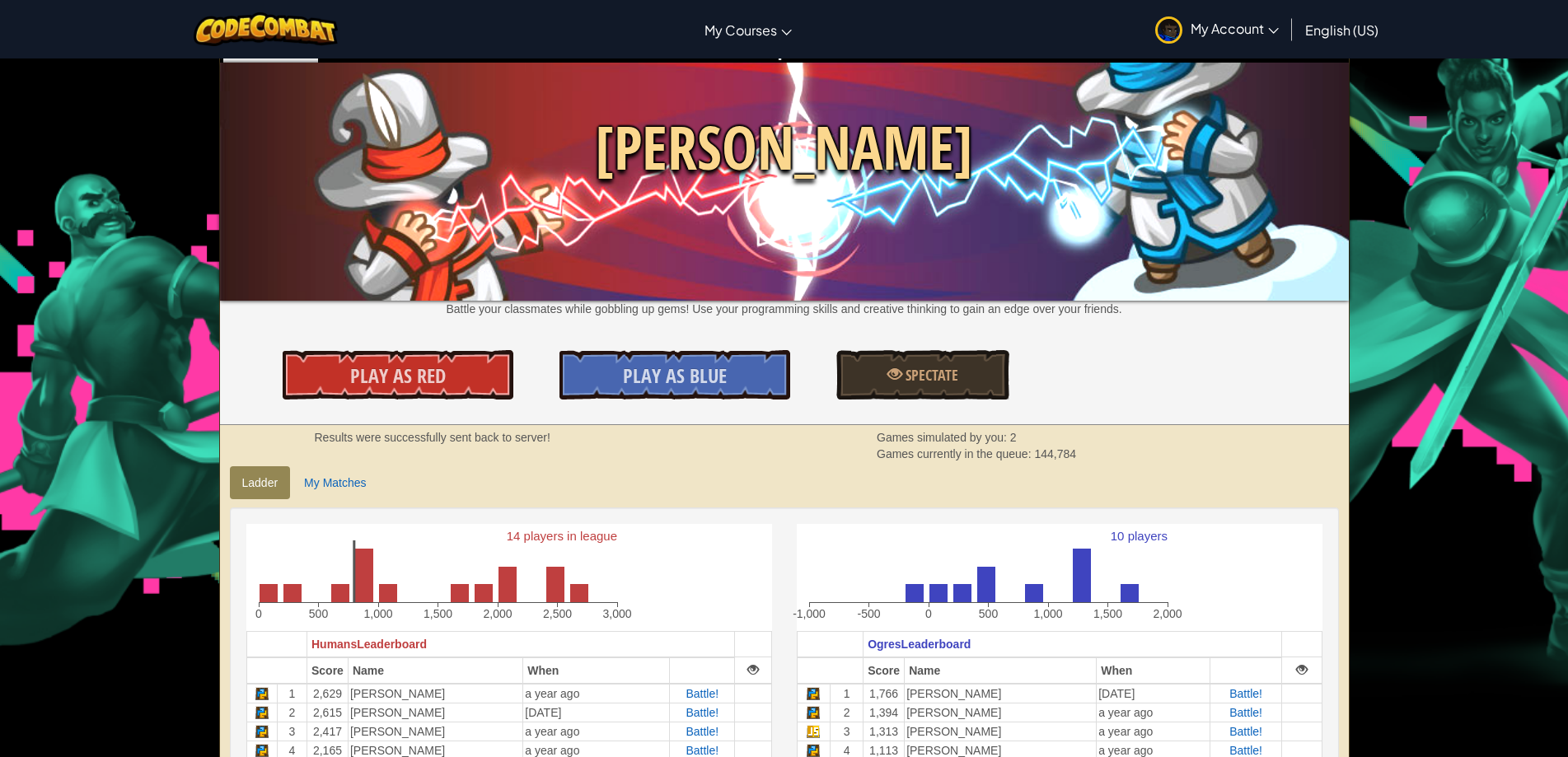
scroll to position [0, 0]
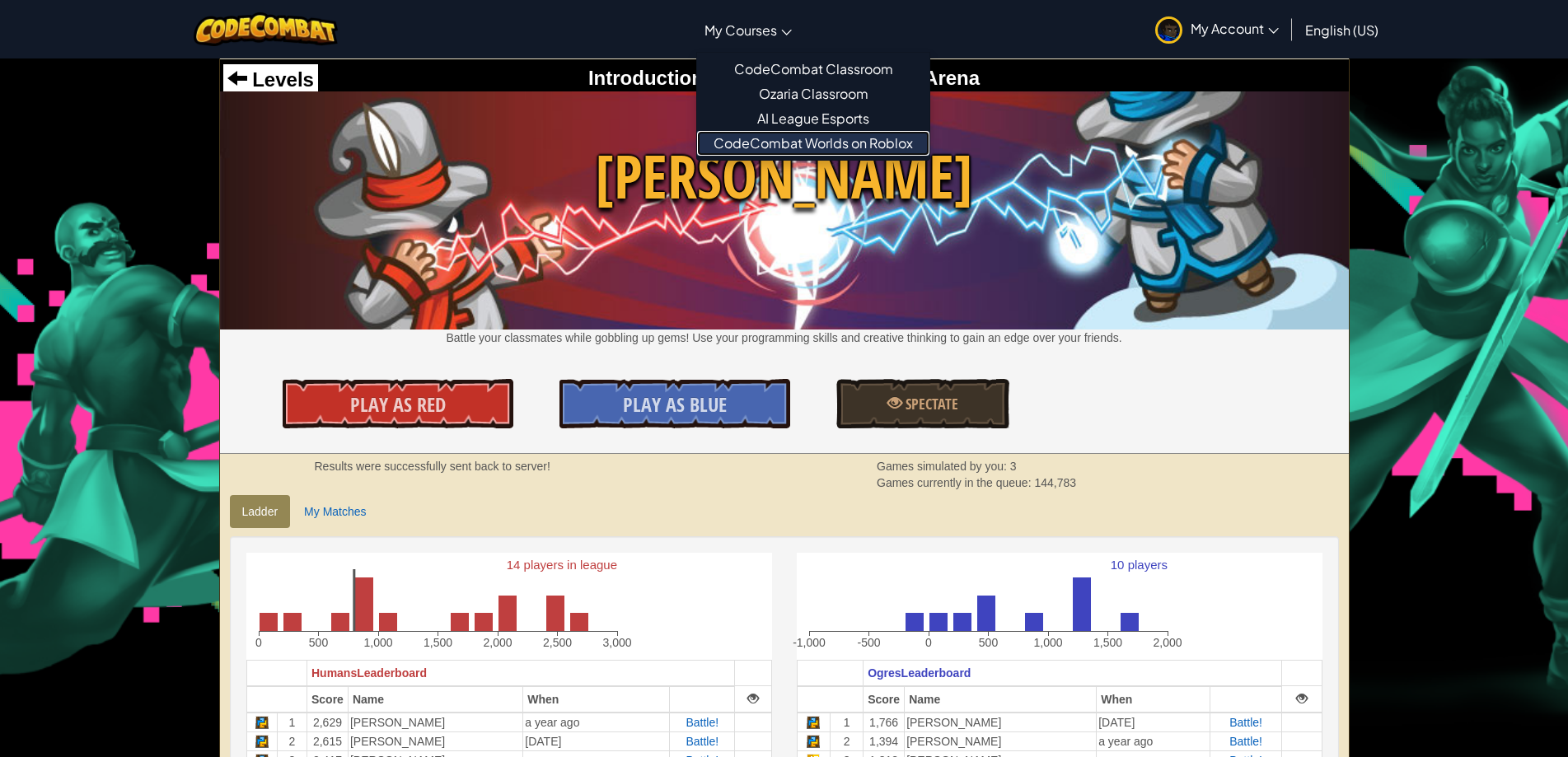
click at [818, 134] on link "CodeCombat Worlds on Roblox" at bounding box center [812, 143] width 232 height 25
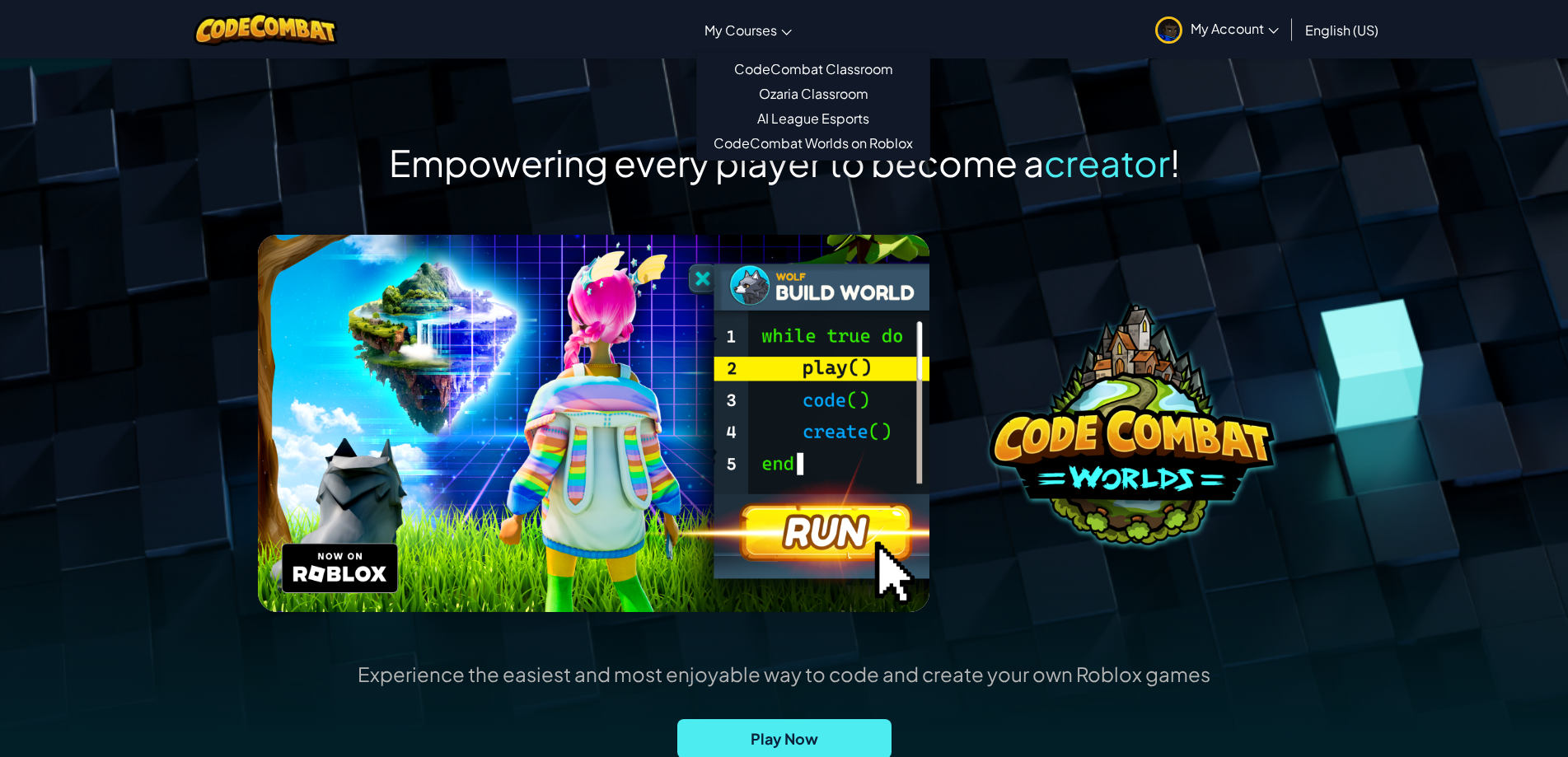
click at [781, 29] on link "My Courses" at bounding box center [748, 29] width 104 height 44
click at [787, 57] on link "CodeCombat Classroom" at bounding box center [812, 70] width 232 height 25
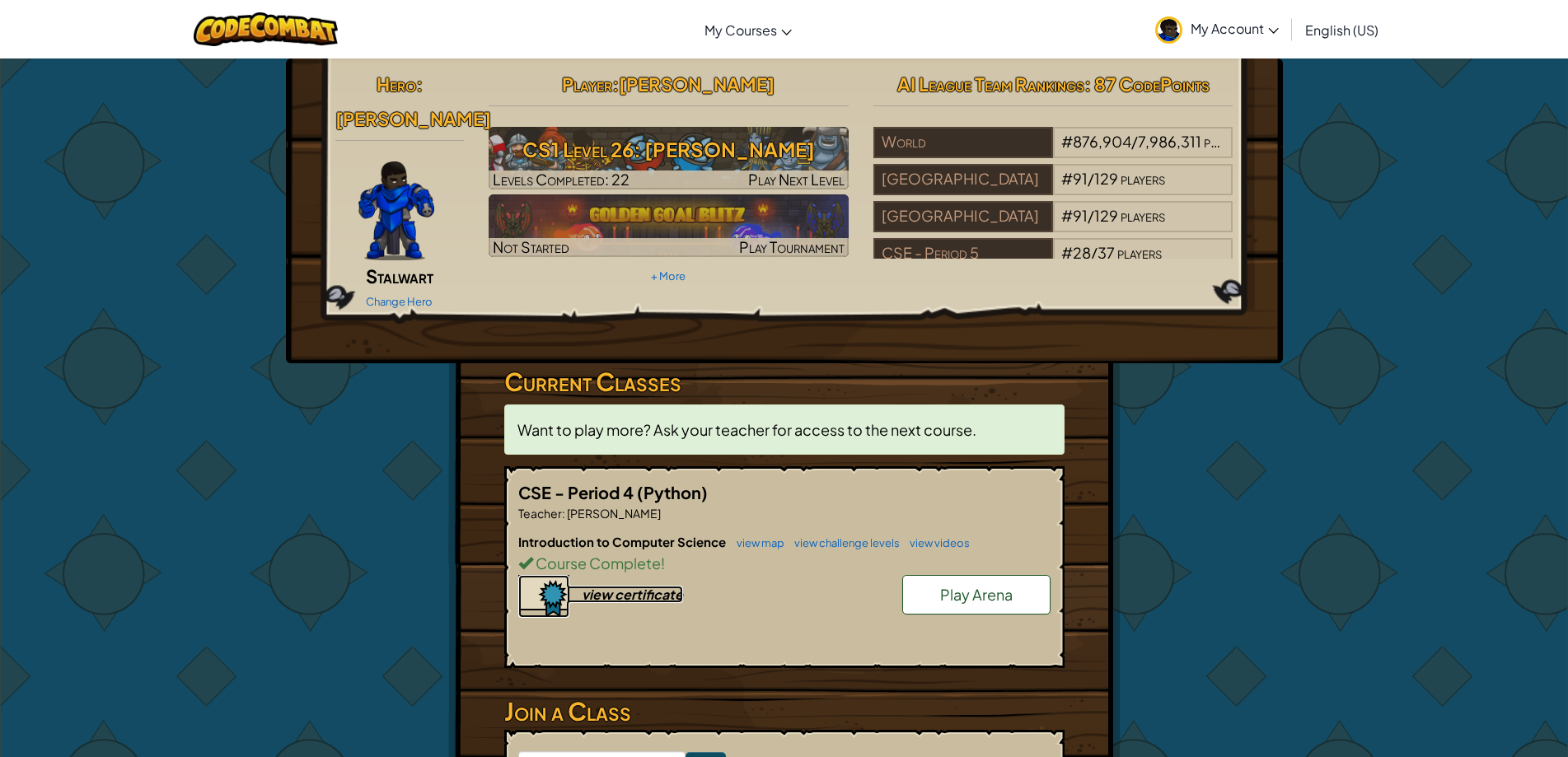
click at [559, 575] on img at bounding box center [544, 596] width 51 height 43
click at [659, 273] on link "+ More" at bounding box center [668, 276] width 34 height 13
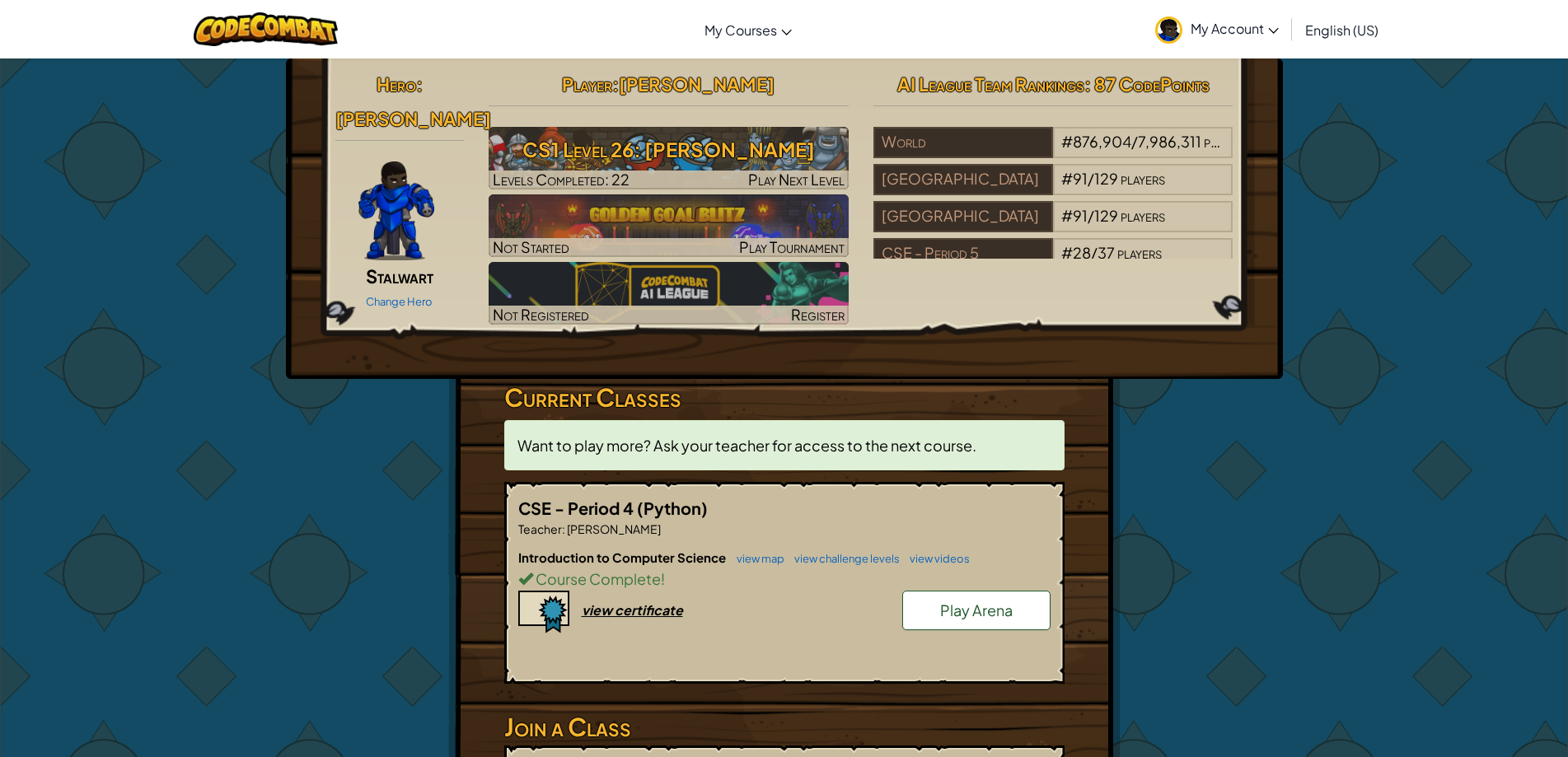
click at [973, 623] on link "Play Arena" at bounding box center [976, 610] width 148 height 39
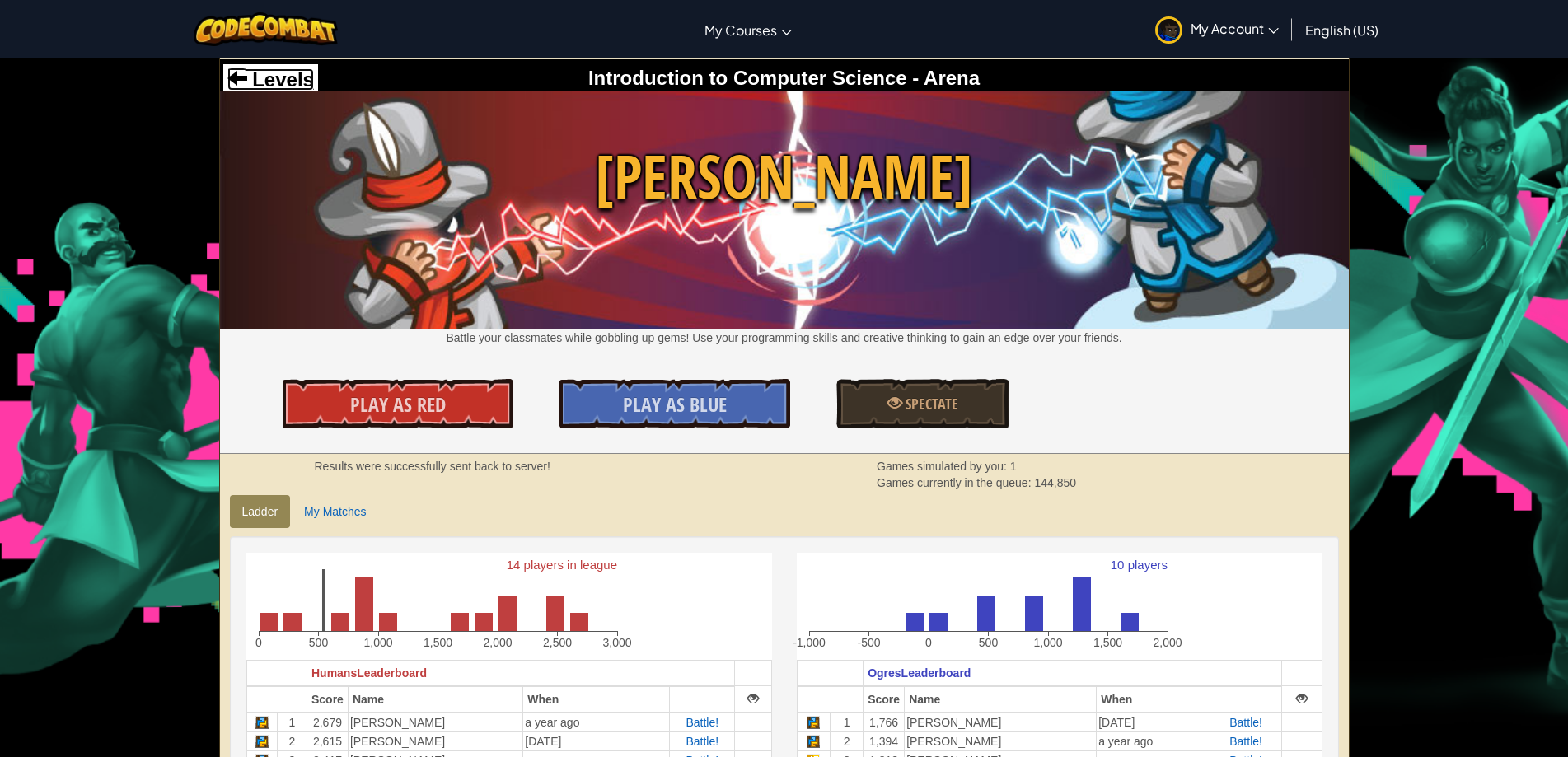
click at [287, 85] on span "Levels" at bounding box center [281, 80] width 67 height 23
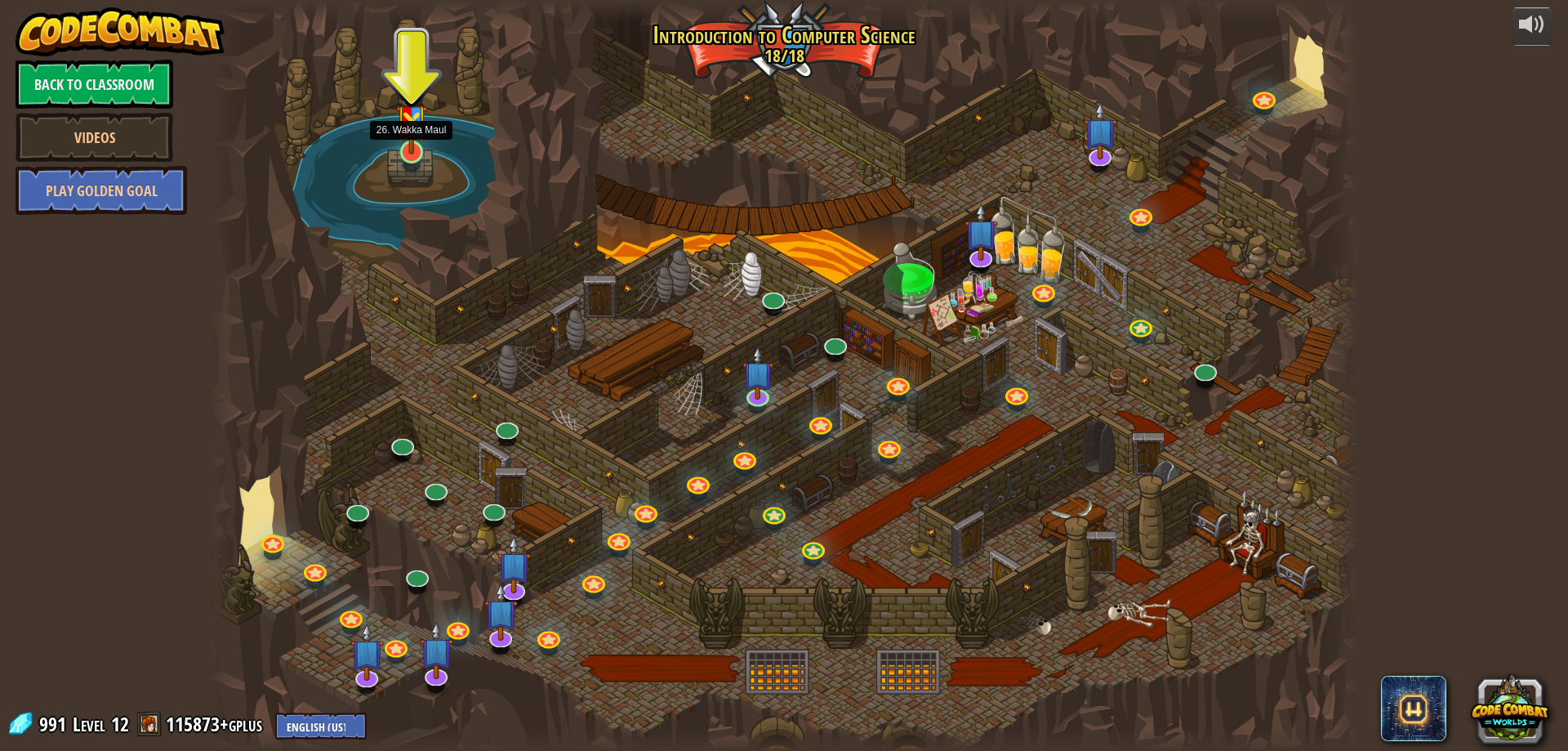
drag, startPoint x: 401, startPoint y: 134, endPoint x: 423, endPoint y: 140, distance: 22.8
click at [403, 134] on img at bounding box center [411, 114] width 31 height 81
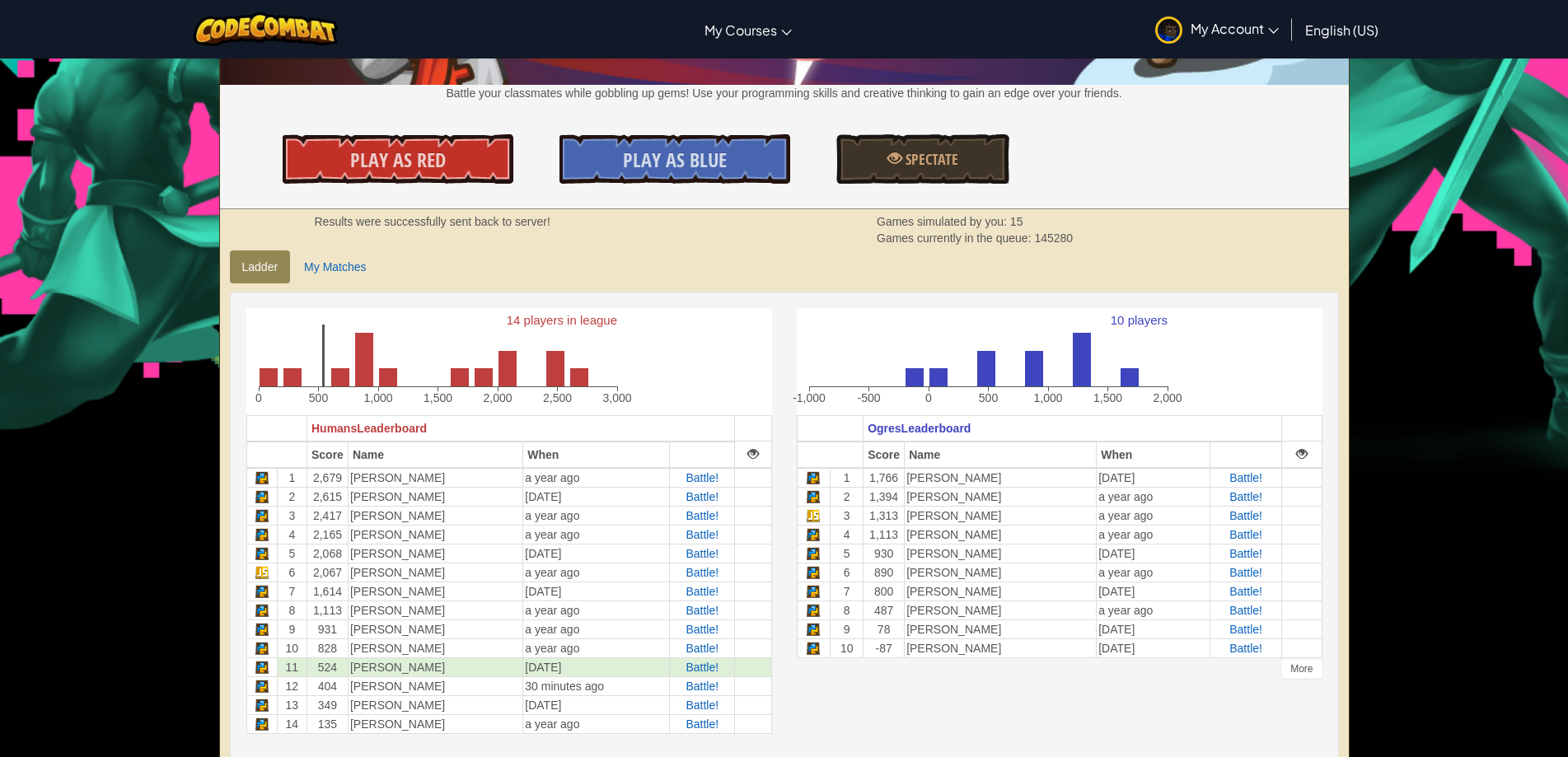
scroll to position [247, 0]
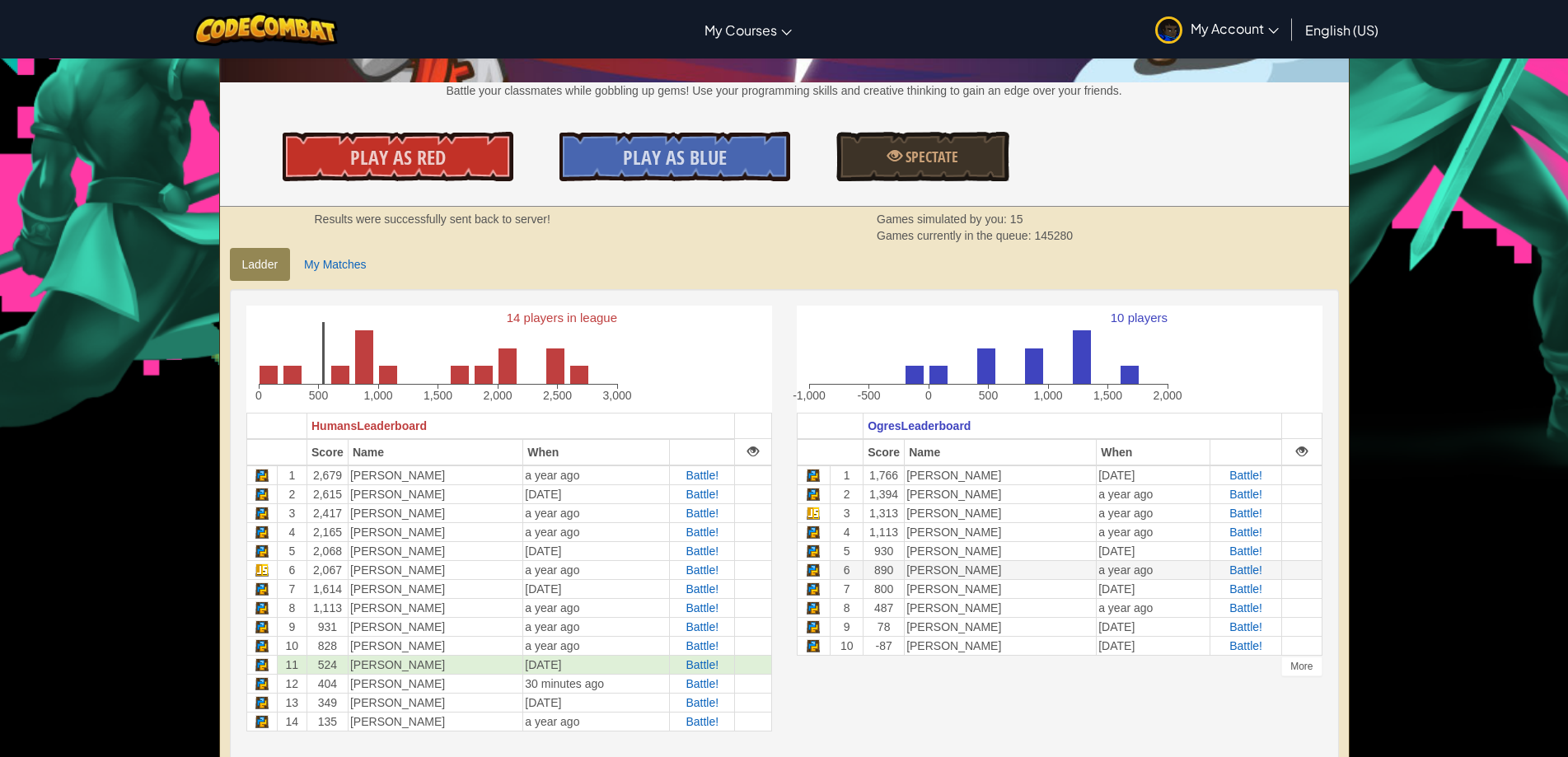
drag, startPoint x: 983, startPoint y: 574, endPoint x: 1076, endPoint y: 566, distance: 93.3
click at [1076, 566] on td "[PERSON_NAME]" at bounding box center [1000, 569] width 192 height 19
drag, startPoint x: 1055, startPoint y: 601, endPoint x: 267, endPoint y: 621, distance: 788.3
click at [267, 621] on div "14 players in league 0 500 1,000 1,500 2,000 2,500 3,000 Humans Leaderboard Sco…" at bounding box center [784, 527] width 1101 height 442
drag, startPoint x: 1125, startPoint y: 630, endPoint x: 1117, endPoint y: 641, distance: 13.6
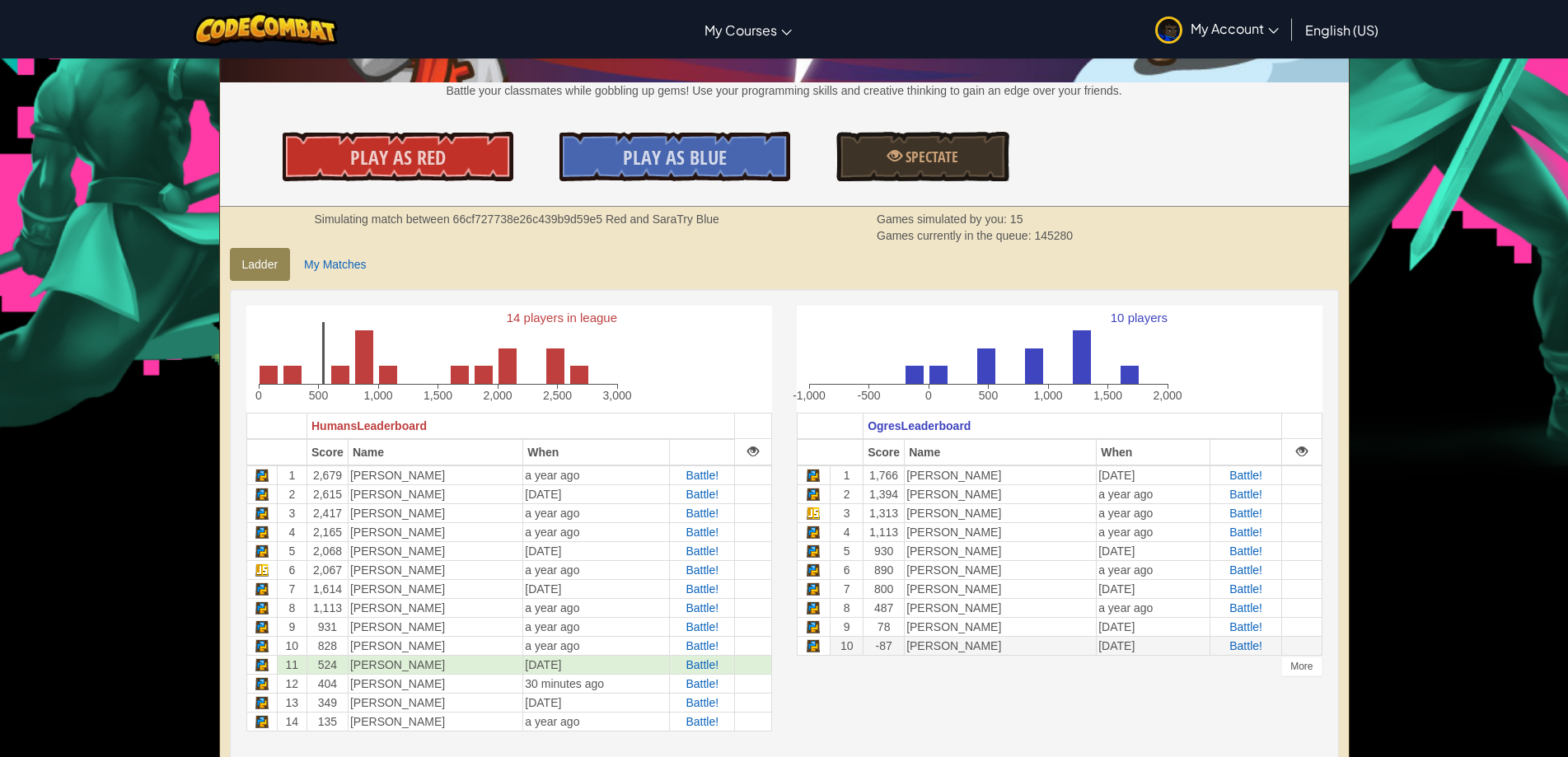
click at [1096, 633] on td "[PERSON_NAME]" at bounding box center [1000, 626] width 192 height 19
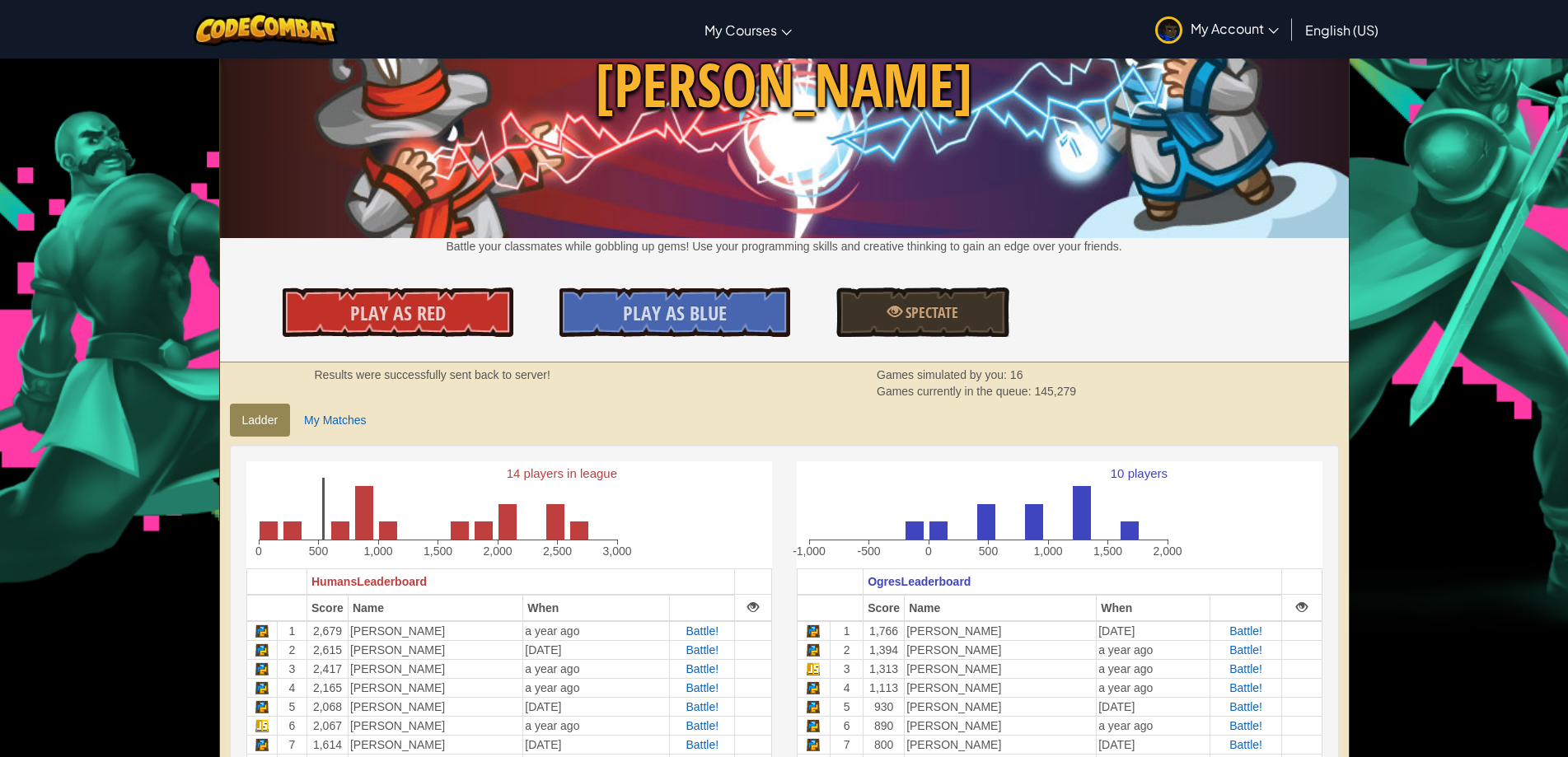
scroll to position [0, 0]
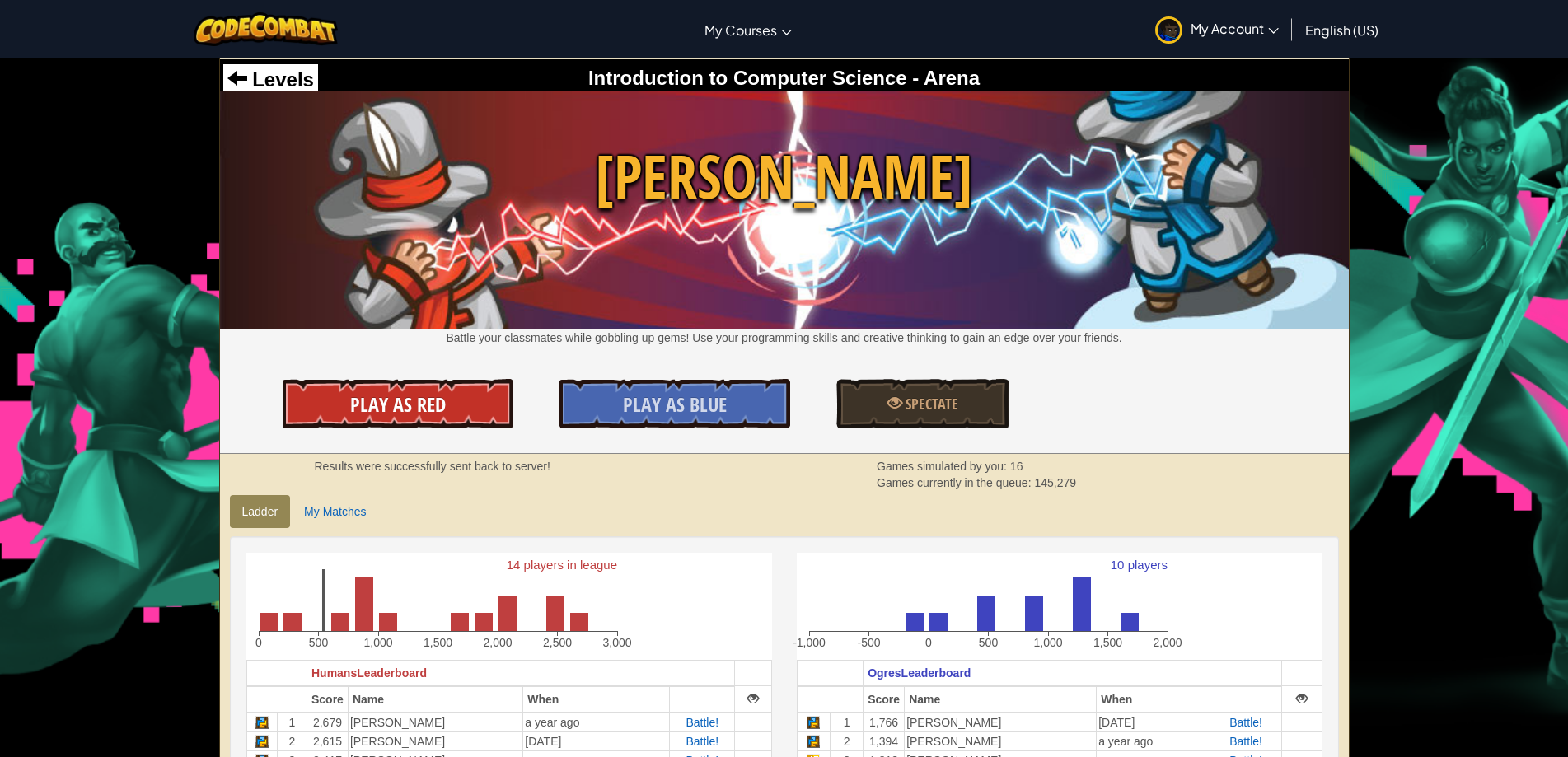
click at [425, 407] on span "Play As Red" at bounding box center [398, 404] width 95 height 26
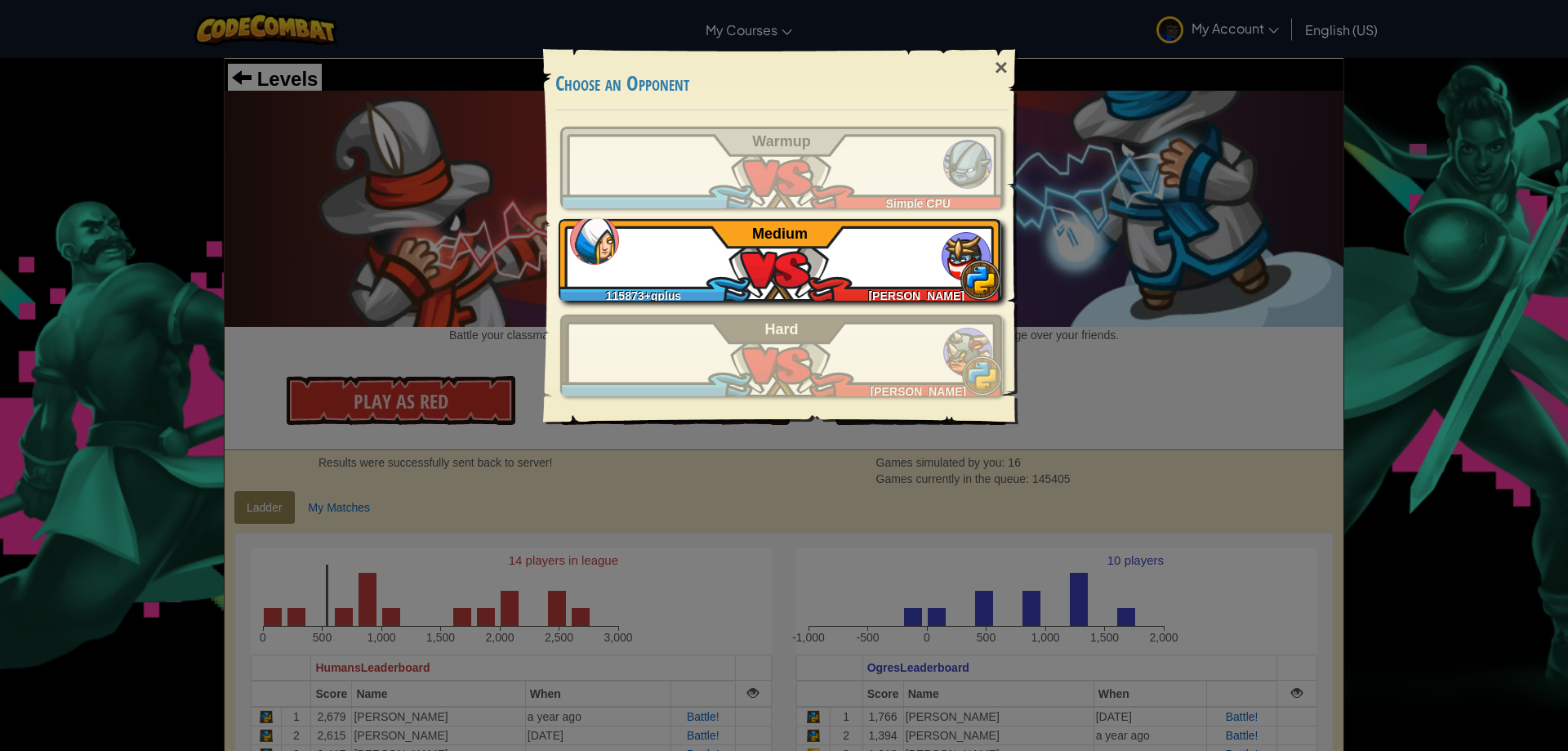
click at [836, 269] on div "115873+gplus [PERSON_NAME] Medium" at bounding box center [780, 260] width 443 height 81
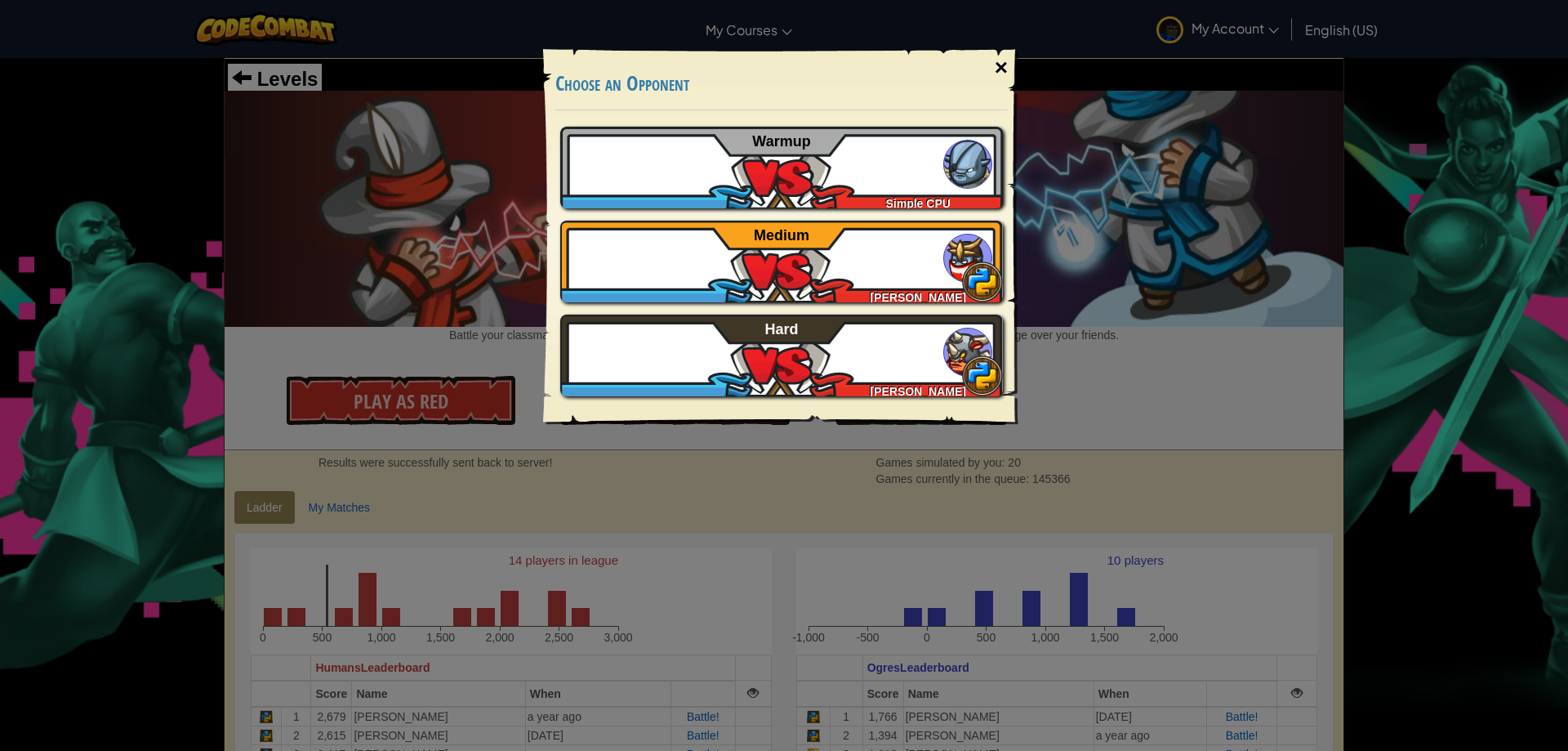
click at [1007, 74] on div "×" at bounding box center [1001, 67] width 37 height 47
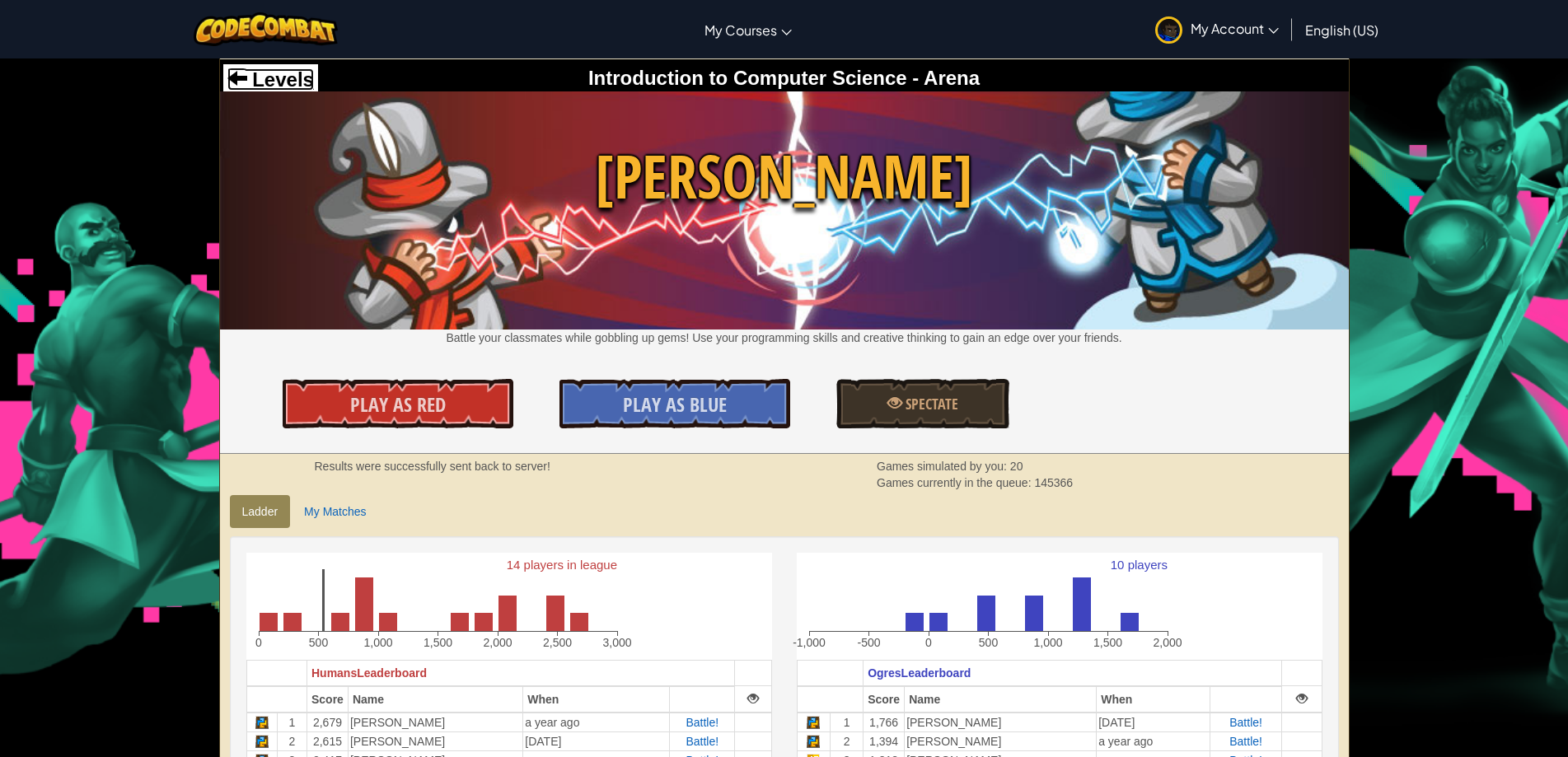
click at [246, 70] on span at bounding box center [237, 78] width 20 height 20
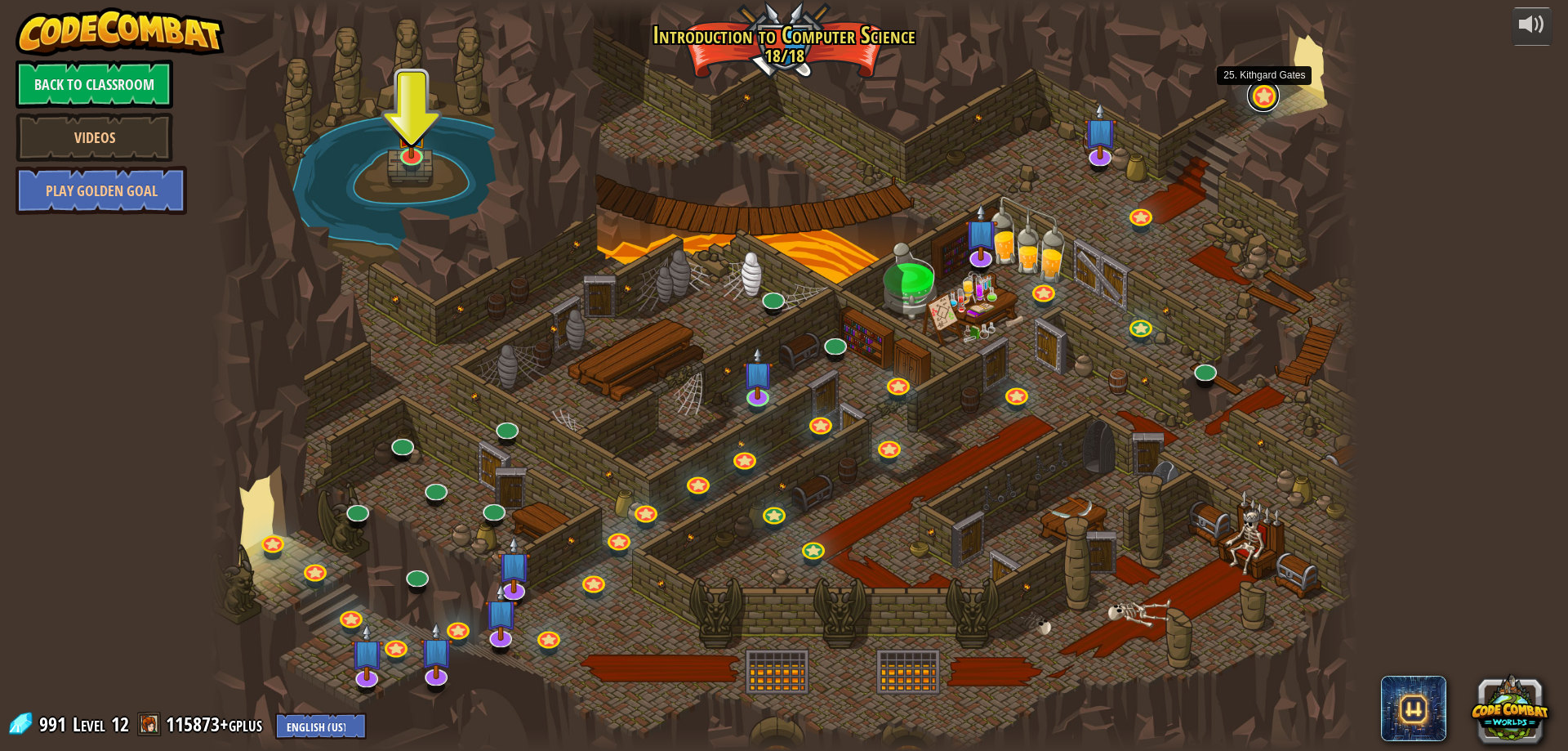
click at [1267, 91] on link at bounding box center [1263, 95] width 32 height 32
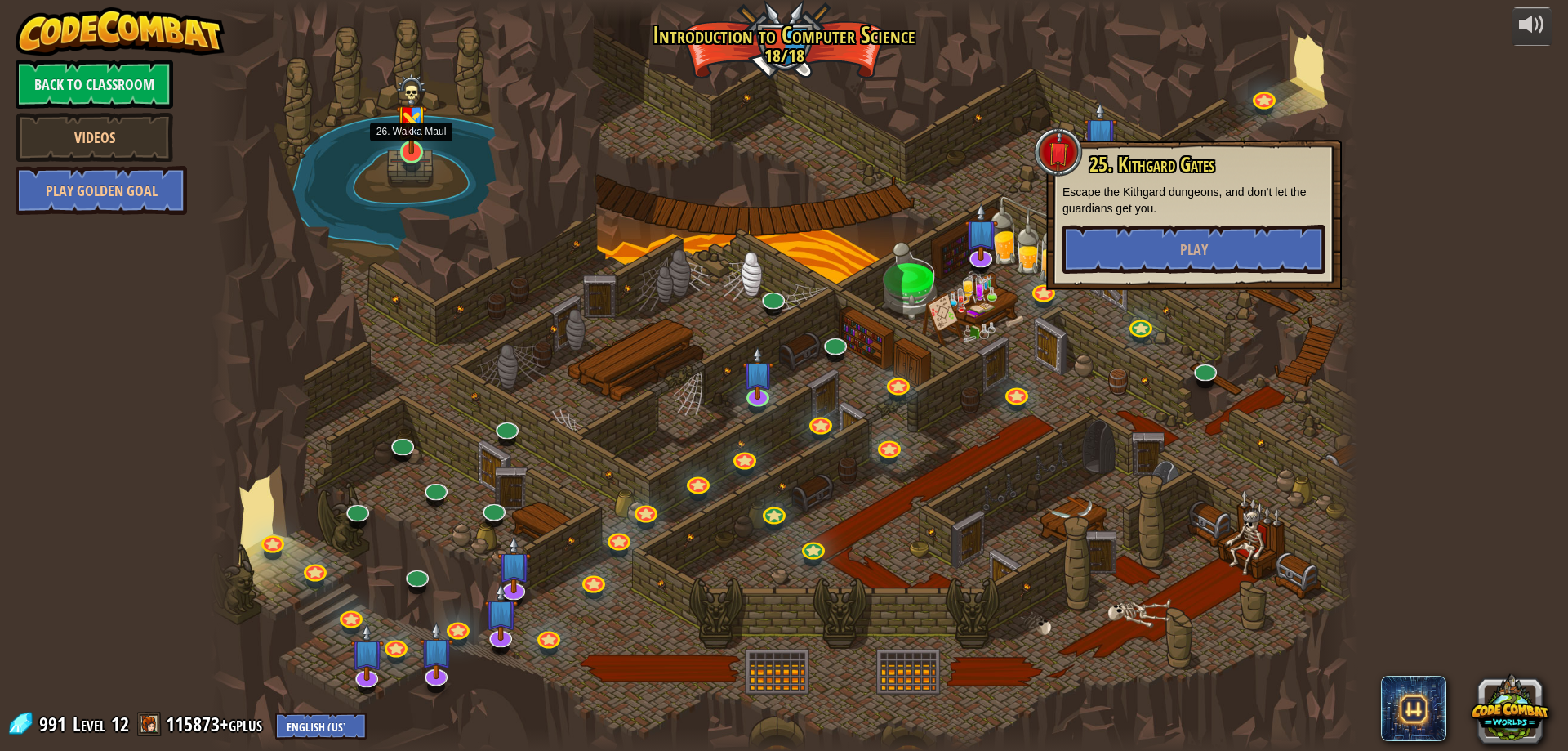
click at [403, 140] on img at bounding box center [411, 114] width 31 height 81
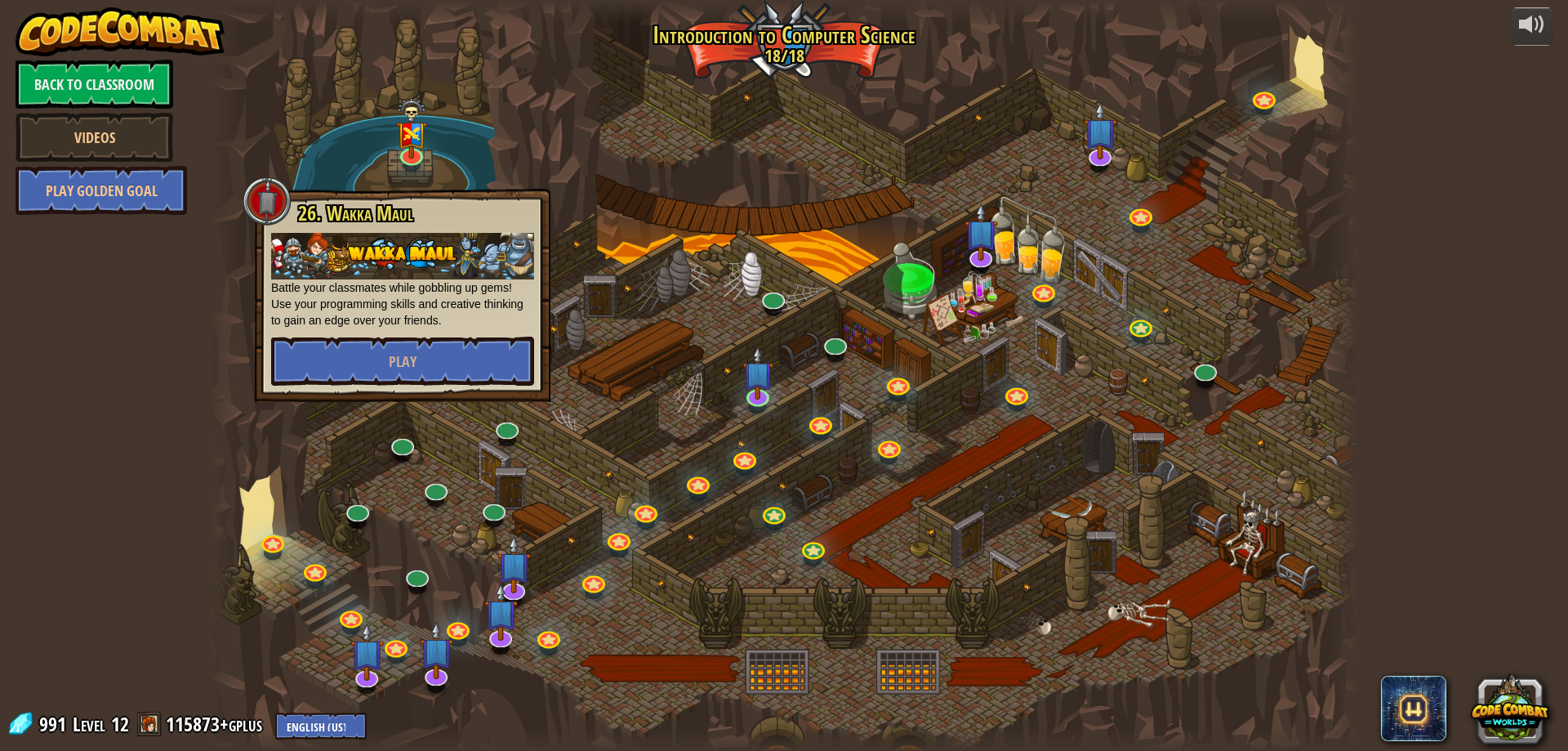
drag, startPoint x: 628, startPoint y: 206, endPoint x: 625, endPoint y: 214, distance: 8.5
click at [632, 214] on div at bounding box center [784, 376] width 1149 height 751
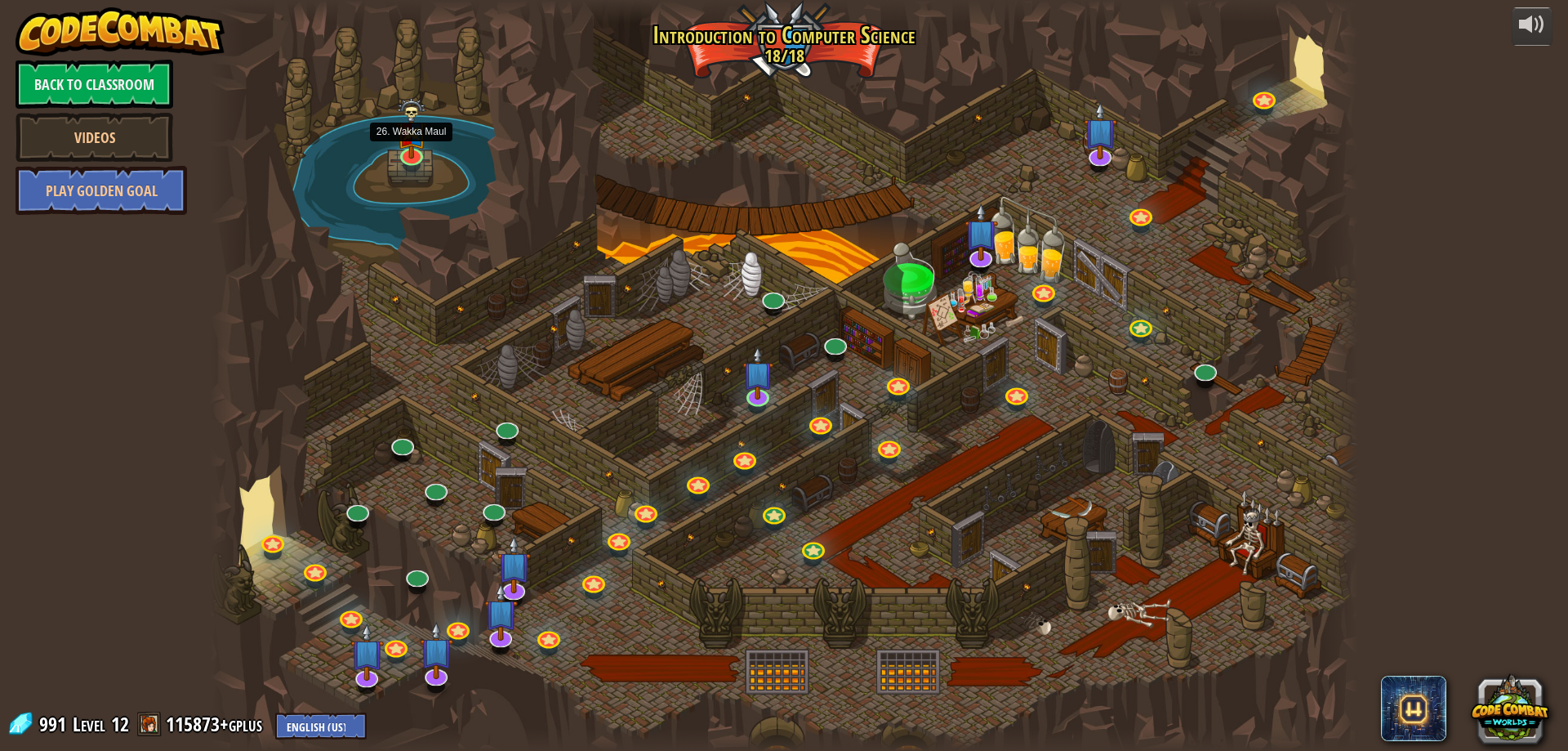
click at [424, 155] on img at bounding box center [411, 127] width 31 height 61
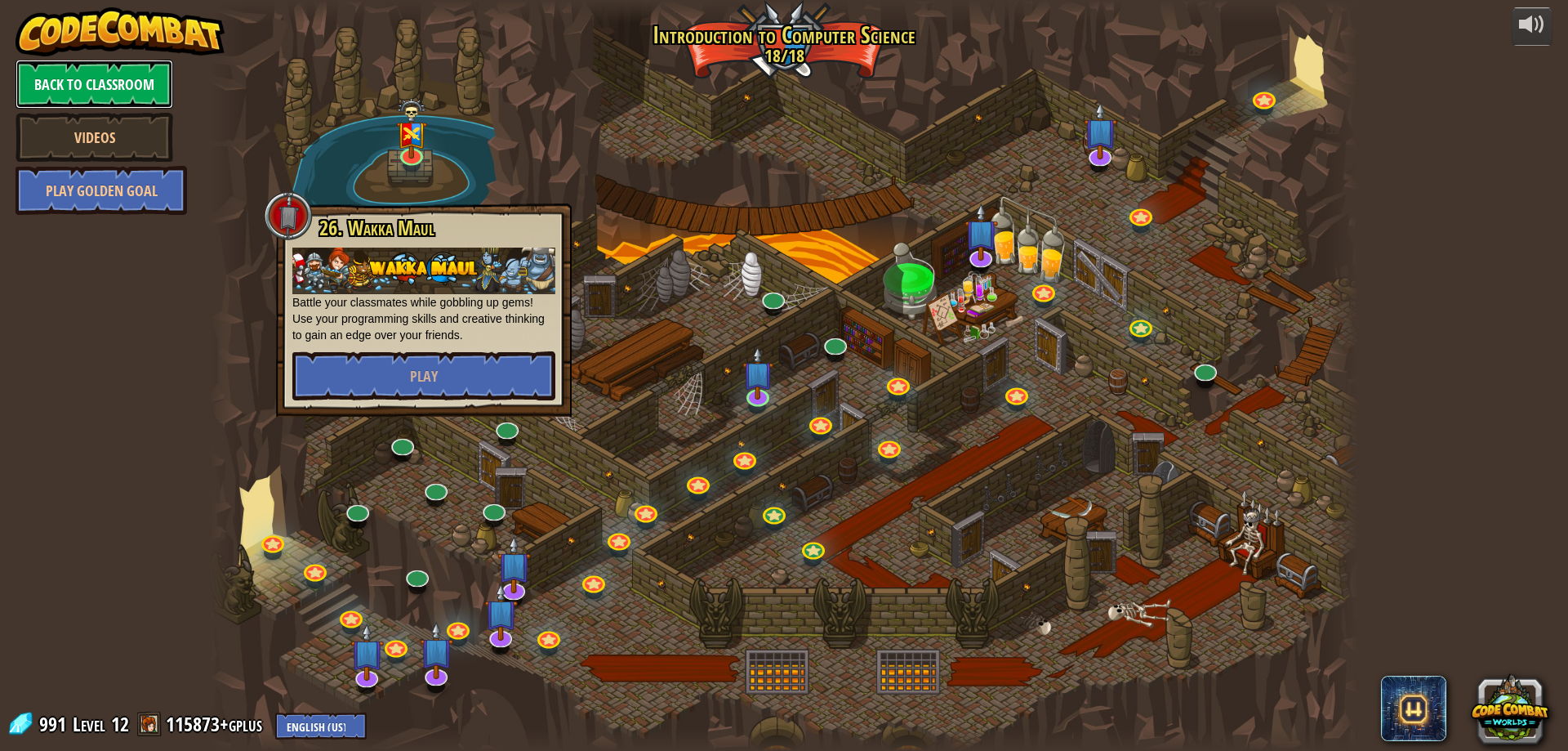
click at [128, 92] on link "Back to Classroom" at bounding box center [95, 84] width 158 height 49
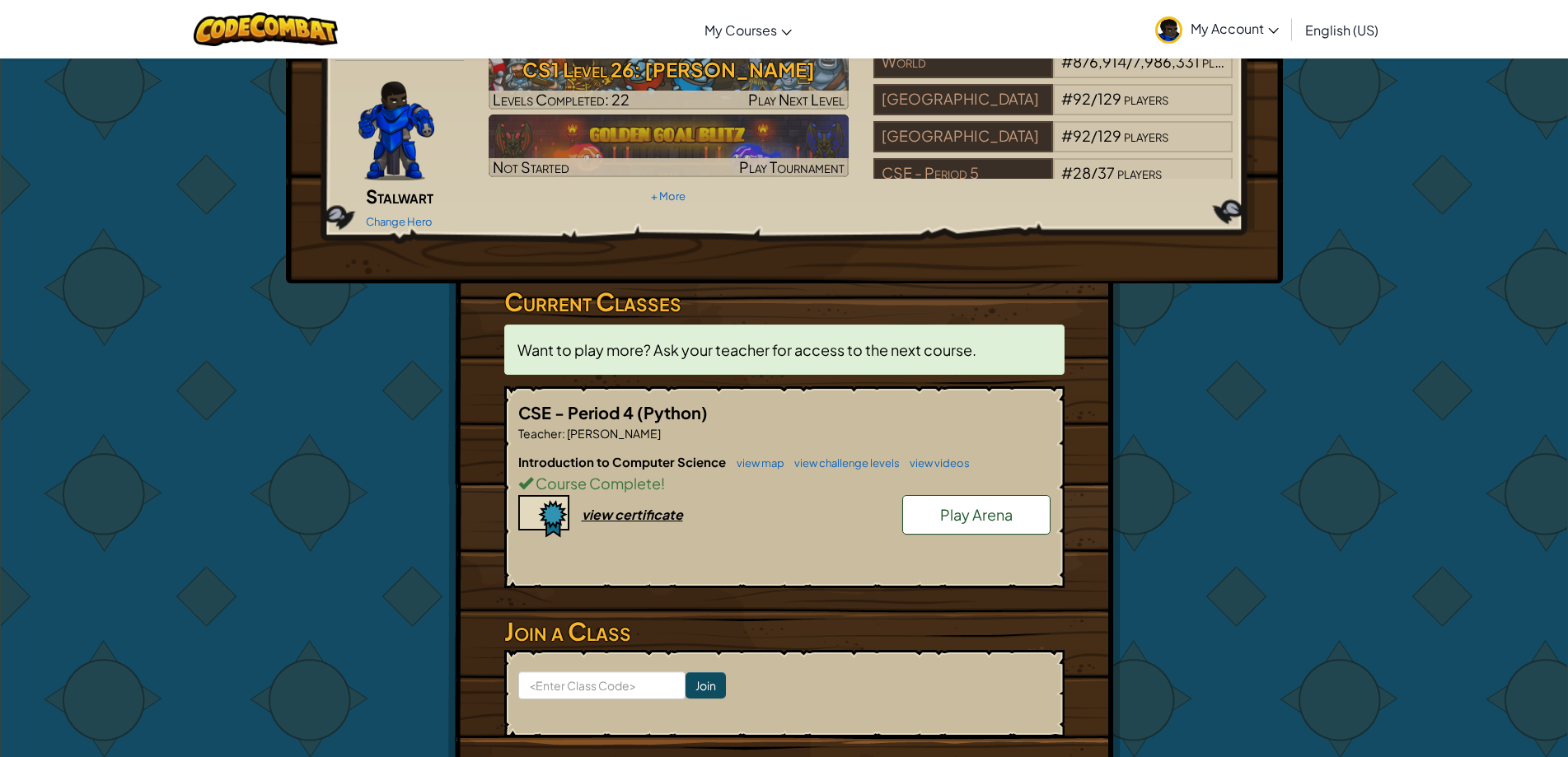
scroll to position [165, 0]
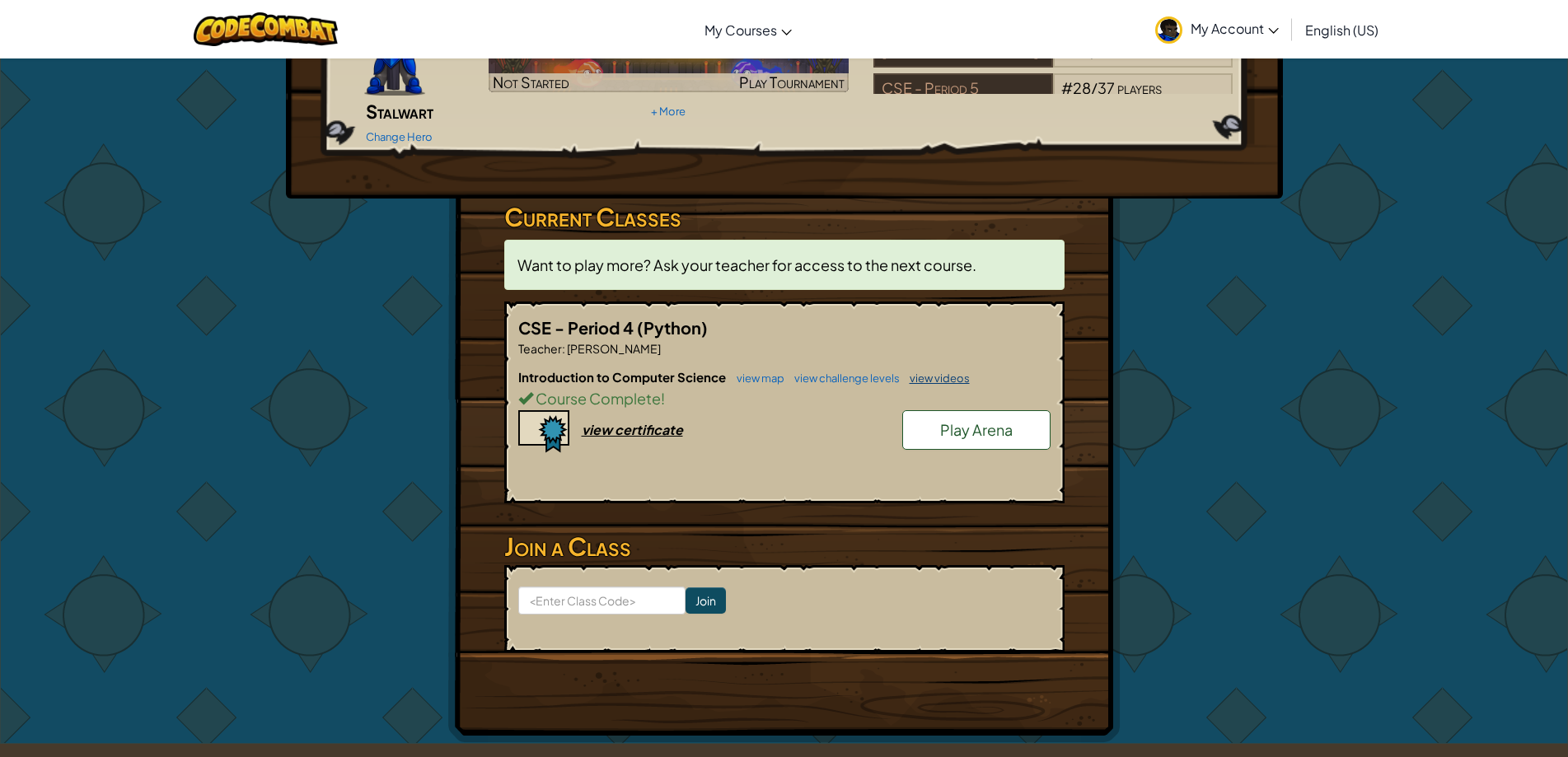
click at [913, 372] on link "view videos" at bounding box center [936, 378] width 69 height 13
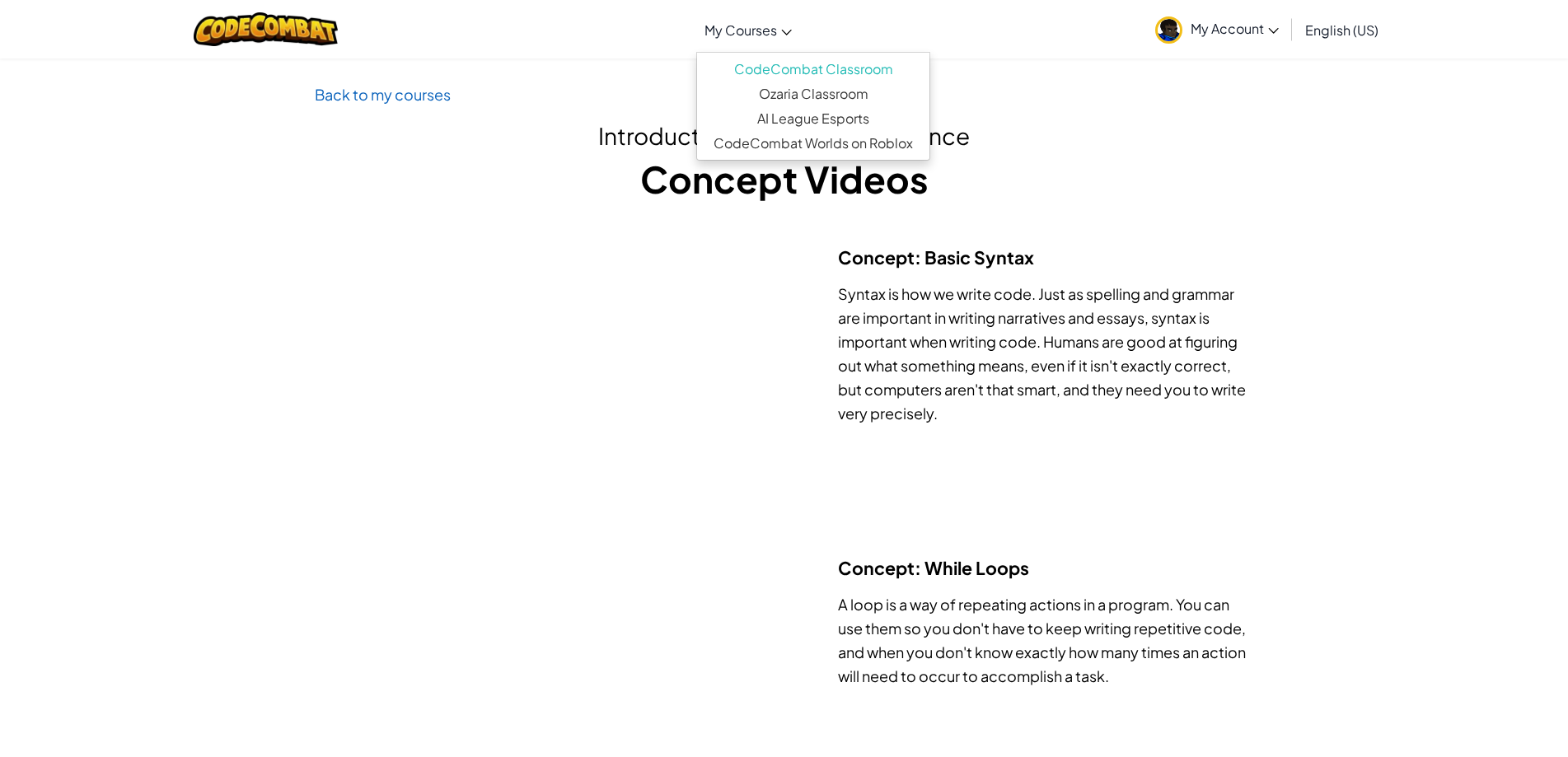
click at [717, 40] on link "My Courses" at bounding box center [748, 29] width 104 height 44
click at [277, 33] on img at bounding box center [266, 29] width 144 height 33
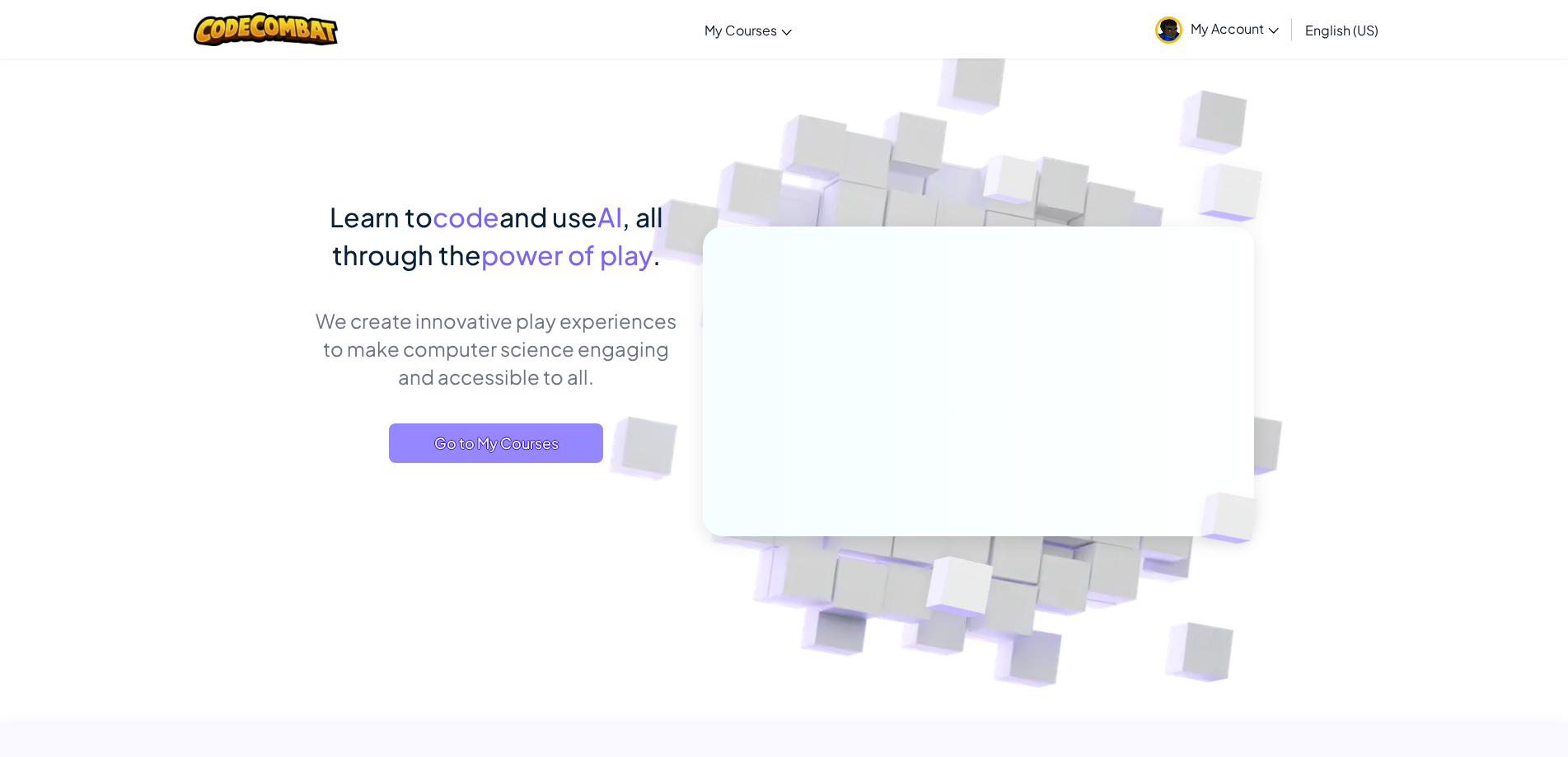
click at [498, 433] on span "Go to My Courses" at bounding box center [496, 443] width 214 height 39
